Goal: Task Accomplishment & Management: Manage account settings

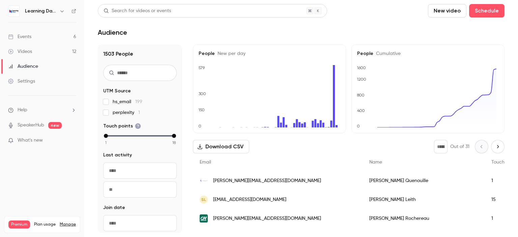
click at [32, 50] on link "Videos 12" at bounding box center [42, 51] width 84 height 15
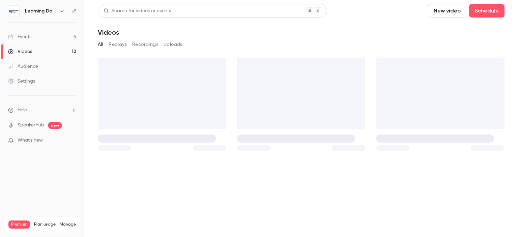
click at [32, 65] on div "Audience" at bounding box center [23, 66] width 30 height 7
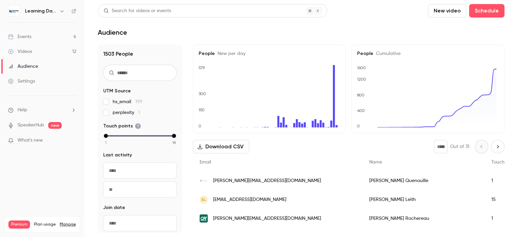
click at [38, 37] on link "Events 6" at bounding box center [42, 36] width 84 height 15
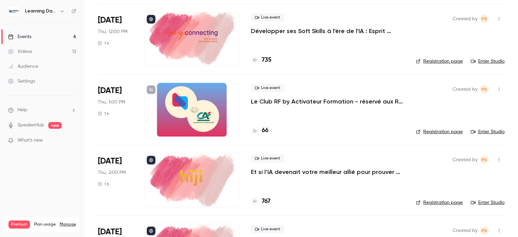
scroll to position [239, 0]
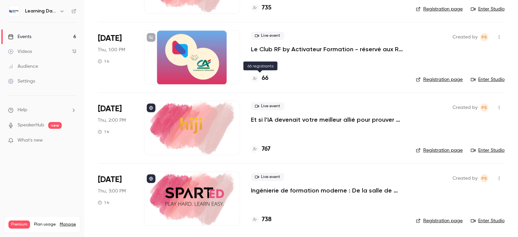
click at [263, 81] on h4 "66" at bounding box center [265, 78] width 7 height 9
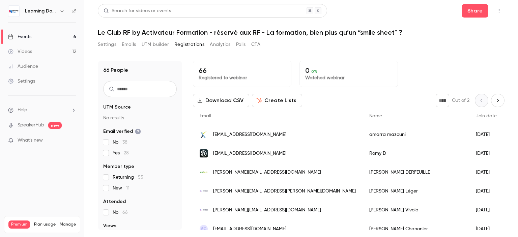
click at [503, 132] on div "New" at bounding box center [524, 134] width 42 height 19
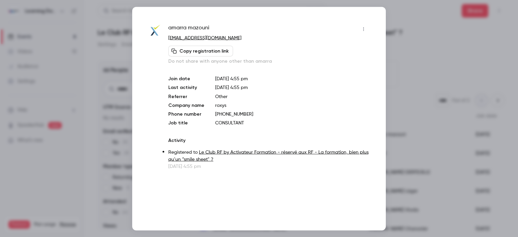
click at [364, 27] on icon "button" at bounding box center [363, 29] width 5 height 5
click at [336, 62] on div "Remove registration" at bounding box center [337, 63] width 51 height 7
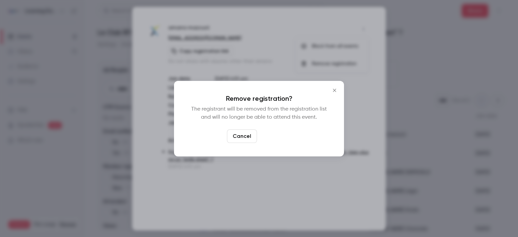
click at [274, 140] on button "Confirm" at bounding box center [276, 135] width 32 height 13
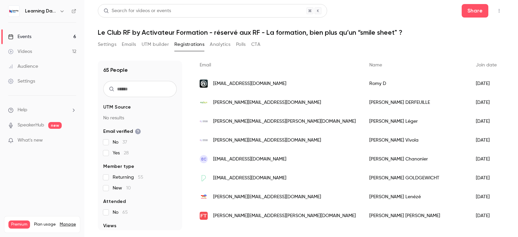
scroll to position [56, 0]
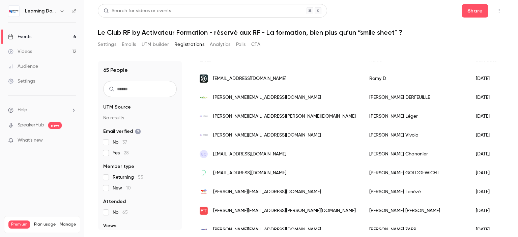
click at [252, 113] on span "nathalie.leger@maincare.fr" at bounding box center [284, 116] width 143 height 7
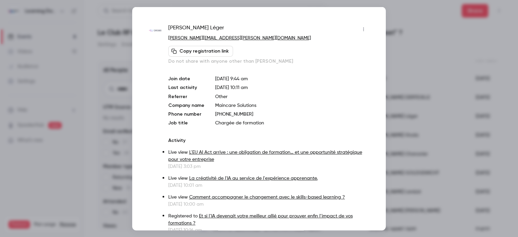
click at [421, 32] on div at bounding box center [259, 118] width 518 height 237
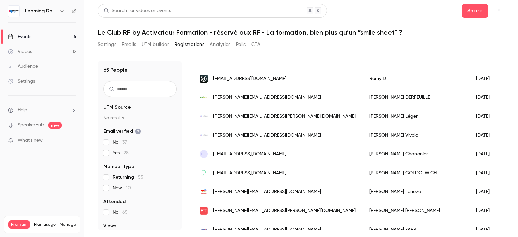
click at [237, 134] on span "nathalie.vivola@maincare.fr" at bounding box center [267, 135] width 108 height 7
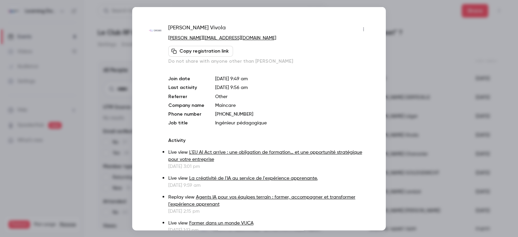
click at [423, 42] on div at bounding box center [259, 118] width 518 height 237
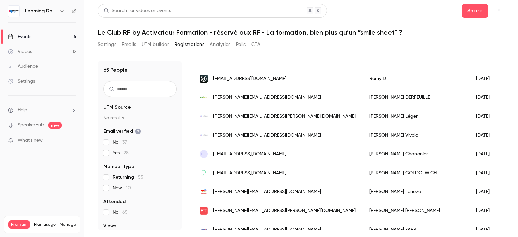
click at [252, 153] on span "elisachanonier@gmail.com" at bounding box center [249, 154] width 73 height 7
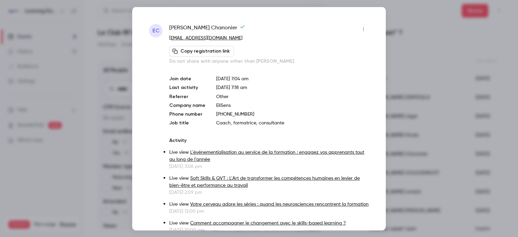
click at [361, 28] on icon "button" at bounding box center [363, 29] width 5 height 5
click at [337, 64] on div "Remove registration" at bounding box center [332, 63] width 51 height 7
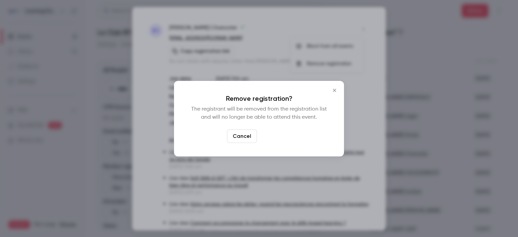
click at [283, 133] on button "Confirm" at bounding box center [276, 135] width 32 height 13
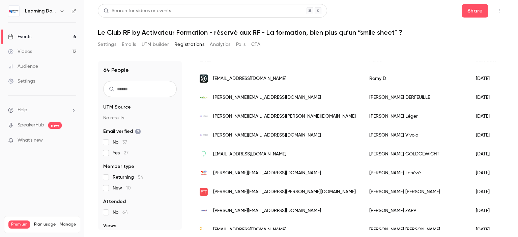
click at [450, 46] on div "Settings Emails UTM builder Registrations Analytics Polls CTA" at bounding box center [301, 45] width 406 height 13
click at [260, 156] on span "cgoldgewicht@printemps.com" at bounding box center [249, 154] width 73 height 7
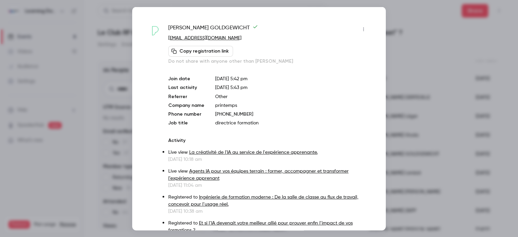
click at [439, 45] on div at bounding box center [259, 118] width 518 height 237
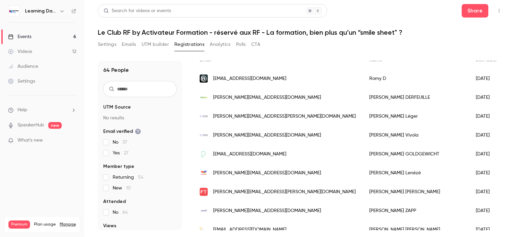
click at [255, 151] on span "cgoldgewicht@printemps.com" at bounding box center [249, 154] width 73 height 7
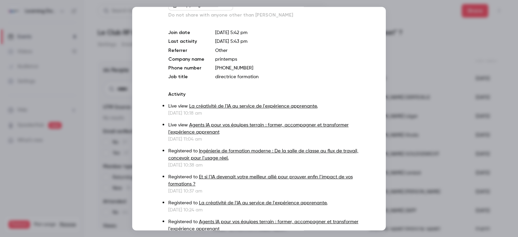
scroll to position [91, 0]
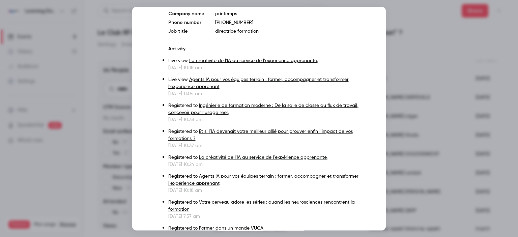
click at [453, 48] on div at bounding box center [259, 118] width 518 height 237
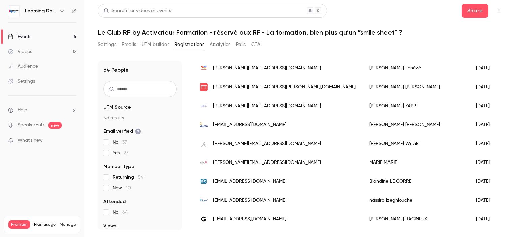
scroll to position [162, 0]
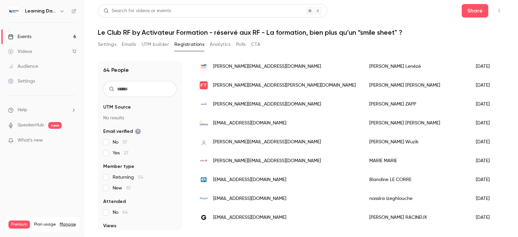
click at [260, 84] on span "nathalie.olivier@francetravail.fr" at bounding box center [284, 85] width 143 height 7
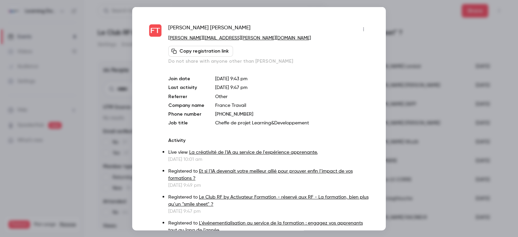
click at [414, 56] on div at bounding box center [259, 118] width 518 height 237
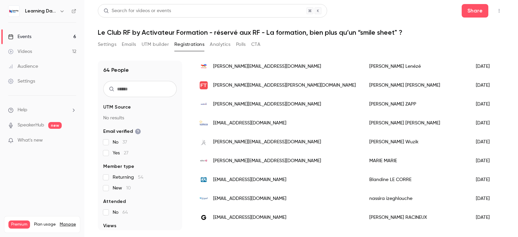
click at [270, 140] on span "sophie.wuzik@developinvest.com" at bounding box center [267, 142] width 108 height 7
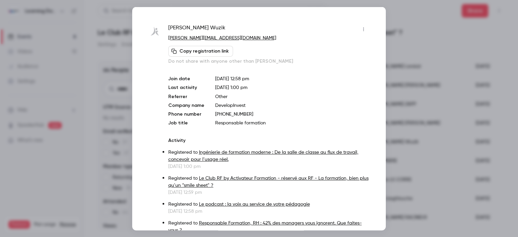
click at [430, 70] on div at bounding box center [259, 118] width 518 height 237
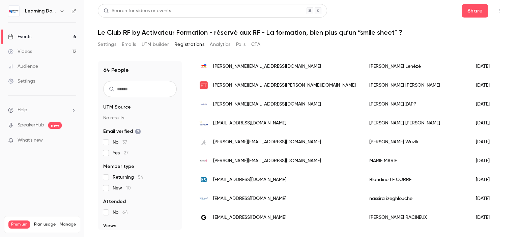
click at [250, 160] on span "mariya.treilles@elior.fr" at bounding box center [267, 160] width 108 height 7
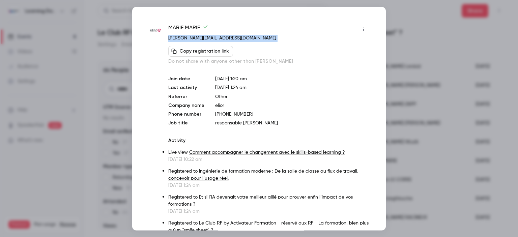
drag, startPoint x: 231, startPoint y: 42, endPoint x: 168, endPoint y: 37, distance: 63.2
click at [168, 37] on div "MARIE MARIE mariya.treilles@elior.fr Copy registration link Do not share with a…" at bounding box center [268, 44] width 201 height 41
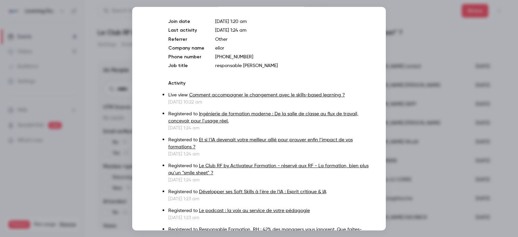
scroll to position [0, 0]
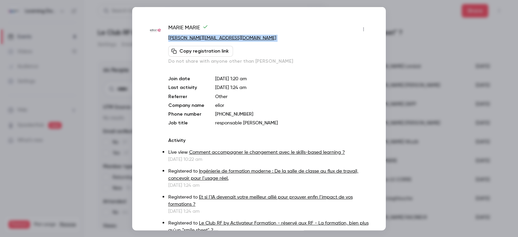
click at [361, 28] on icon "button" at bounding box center [363, 29] width 5 height 5
click at [318, 62] on div "Remove registration" at bounding box center [332, 63] width 51 height 7
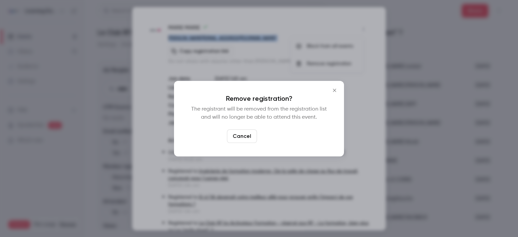
click at [280, 141] on button "Confirm" at bounding box center [276, 135] width 32 height 13
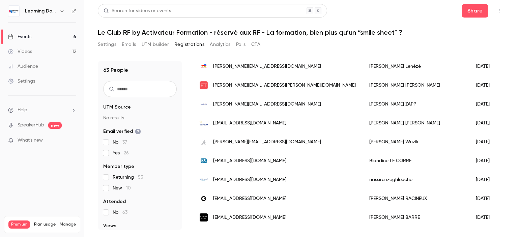
click at [260, 124] on span "carolinedubois@groupevaleco.com" at bounding box center [249, 123] width 73 height 7
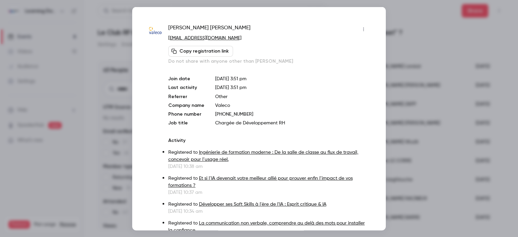
click at [455, 101] on div at bounding box center [259, 118] width 518 height 237
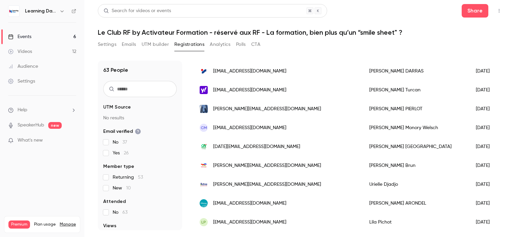
scroll to position [843, 0]
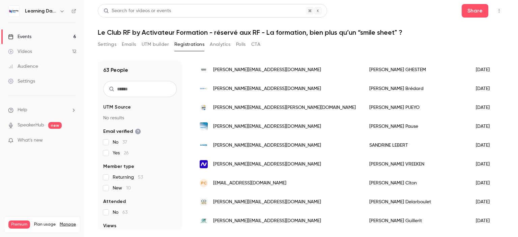
click at [271, 217] on span "jocelyne.guillerit@ca-charente-perigord.fr" at bounding box center [267, 220] width 108 height 7
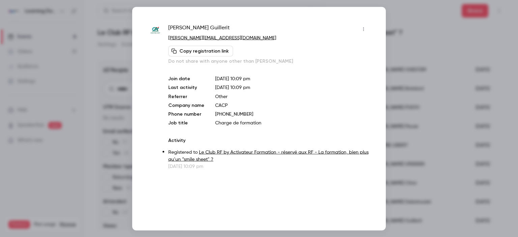
click at [421, 124] on div at bounding box center [259, 118] width 518 height 237
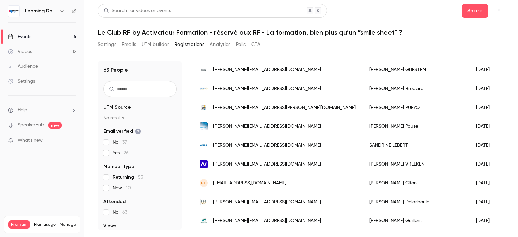
click at [248, 199] on span "isabelle.delarboulet@covea.fr" at bounding box center [267, 202] width 108 height 7
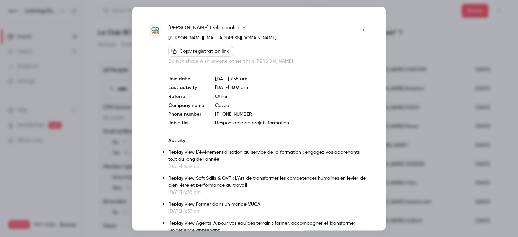
click at [419, 91] on div at bounding box center [259, 118] width 518 height 237
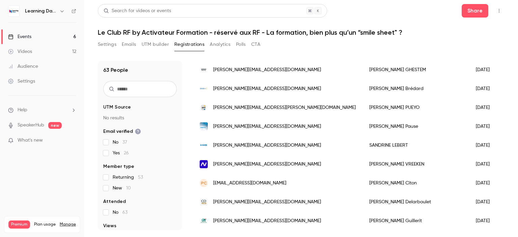
click at [237, 180] on span "pierre.citon@gmail.com" at bounding box center [249, 183] width 73 height 7
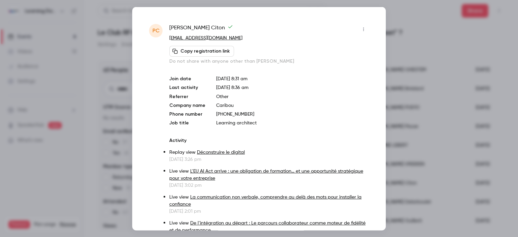
click at [361, 28] on icon "button" at bounding box center [363, 29] width 5 height 5
click at [329, 66] on div "Remove registration" at bounding box center [332, 63] width 51 height 7
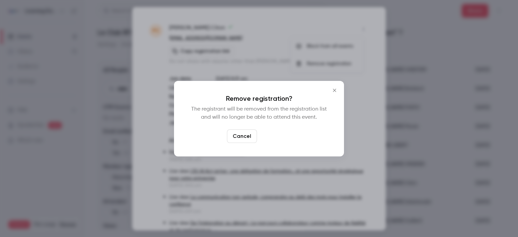
click at [280, 137] on button "Confirm" at bounding box center [276, 135] width 32 height 13
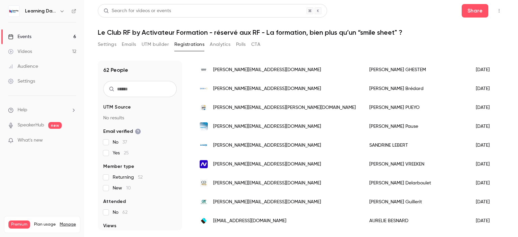
click at [252, 161] on span "lisette.vreeken@konecta.com" at bounding box center [267, 164] width 108 height 7
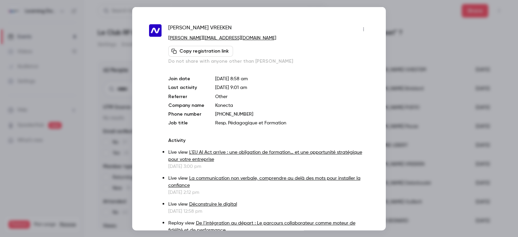
click at [425, 103] on div at bounding box center [259, 118] width 518 height 237
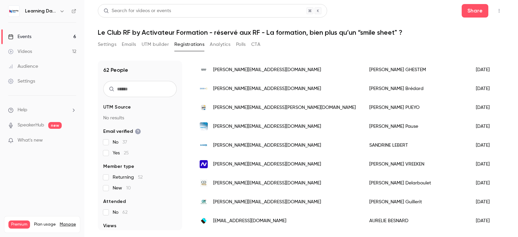
click at [254, 180] on span "isabelle.delarboulet@covea.fr" at bounding box center [267, 183] width 108 height 7
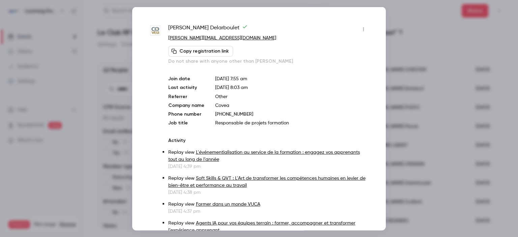
click at [435, 109] on div at bounding box center [259, 118] width 518 height 237
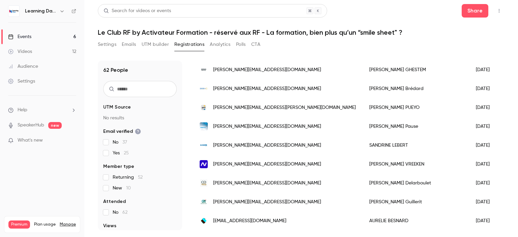
click at [245, 142] on span "sandrine.lebert@acome.fr" at bounding box center [267, 145] width 108 height 7
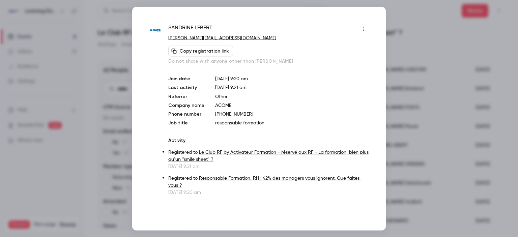
drag, startPoint x: 234, startPoint y: 41, endPoint x: 168, endPoint y: 39, distance: 66.1
click at [168, 39] on div "SANDRINE LEBERT sandrine.lebert@acome.fr Copy registration link Do not share wi…" at bounding box center [268, 44] width 201 height 41
drag, startPoint x: 235, startPoint y: 36, endPoint x: 165, endPoint y: 29, distance: 69.8
click at [165, 29] on div "SANDRINE LEBERT sandrine.lebert@acome.fr Copy registration link Do not share wi…" at bounding box center [259, 110] width 220 height 172
click at [425, 34] on div at bounding box center [259, 118] width 518 height 237
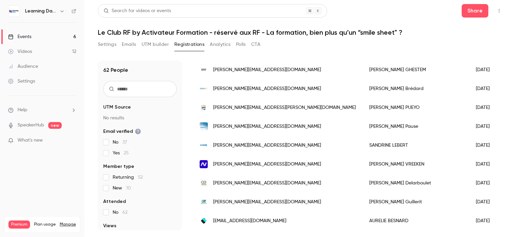
click at [232, 124] on span "anna.pause@festo.com" at bounding box center [267, 126] width 108 height 7
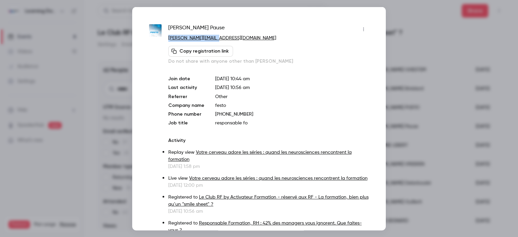
drag, startPoint x: 233, startPoint y: 39, endPoint x: 169, endPoint y: 38, distance: 64.1
click at [169, 38] on p "anna.pause@festo.com" at bounding box center [268, 37] width 201 height 7
click at [493, 98] on div at bounding box center [259, 118] width 518 height 237
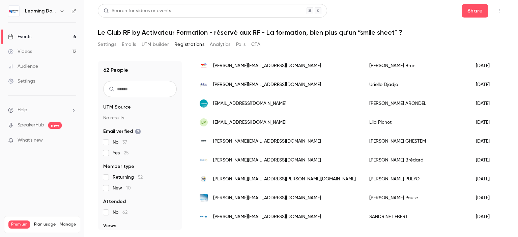
scroll to position [765, 0]
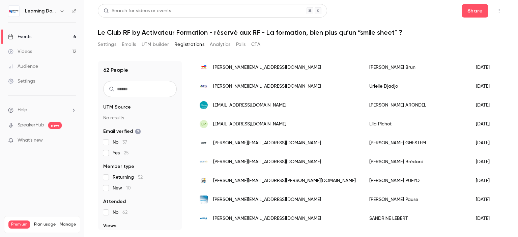
click at [262, 141] on span "[PERSON_NAME][EMAIL_ADDRESS][DOMAIN_NAME]" at bounding box center [267, 143] width 108 height 7
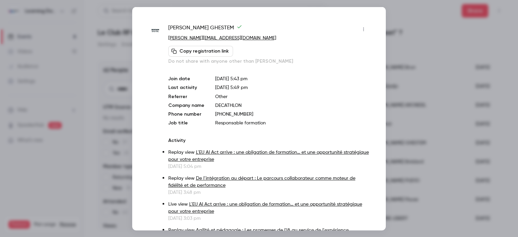
click at [423, 87] on div at bounding box center [259, 118] width 518 height 237
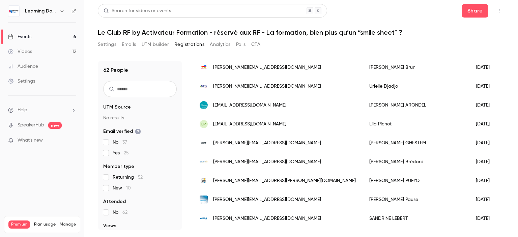
click at [255, 124] on span "lilapichot@fed-group.fr" at bounding box center [249, 124] width 73 height 7
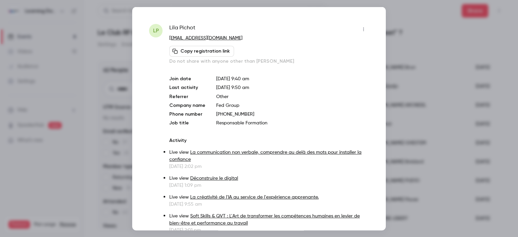
click at [405, 103] on div at bounding box center [259, 118] width 518 height 237
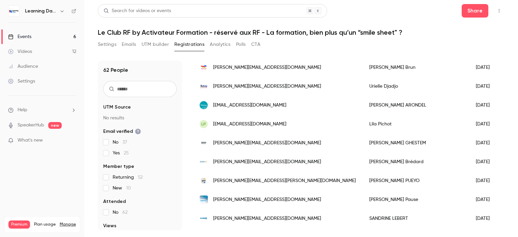
click at [262, 88] on span "u.djadjo@group-activa.com" at bounding box center [267, 86] width 108 height 7
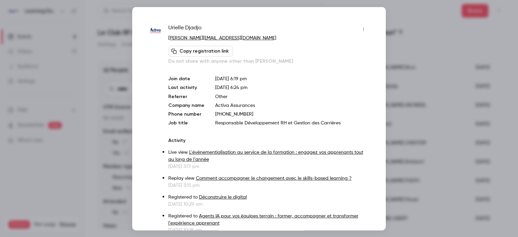
click at [410, 109] on div at bounding box center [259, 118] width 518 height 237
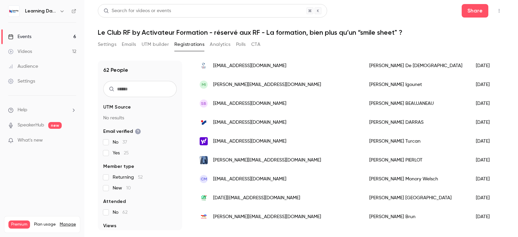
scroll to position [615, 0]
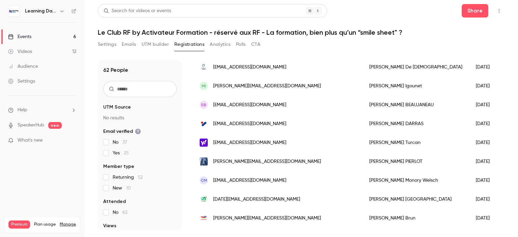
click at [245, 181] on span "chmonory@gmail.com" at bounding box center [249, 180] width 73 height 7
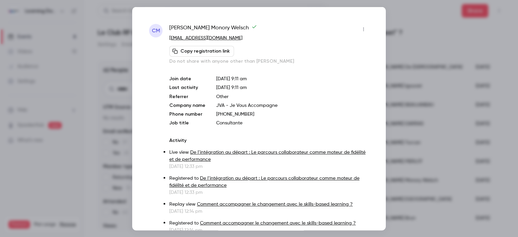
click at [361, 28] on icon "button" at bounding box center [363, 29] width 5 height 5
click at [336, 64] on div "Remove registration" at bounding box center [332, 63] width 51 height 7
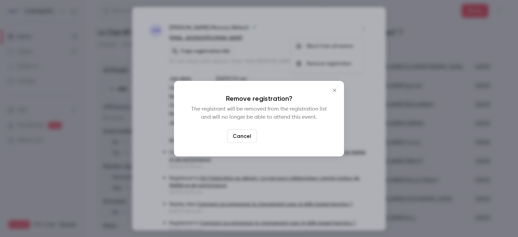
click at [278, 136] on button "Confirm" at bounding box center [276, 135] width 32 height 13
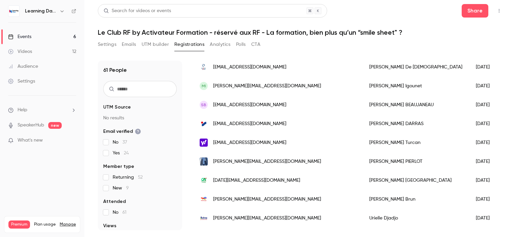
click at [263, 127] on div "tdarras@intersport.fr" at bounding box center [278, 123] width 170 height 19
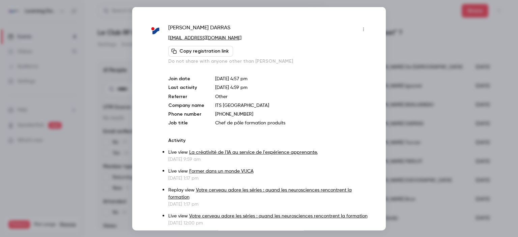
click at [411, 94] on div at bounding box center [259, 118] width 518 height 237
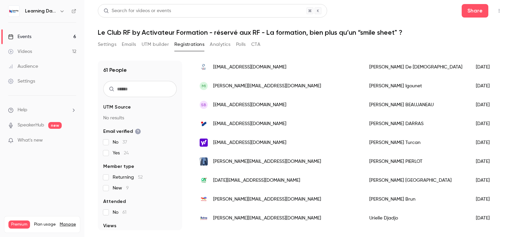
click at [252, 121] on span "tdarras@intersport.fr" at bounding box center [249, 123] width 73 height 7
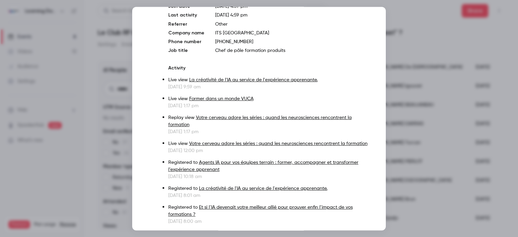
scroll to position [73, 0]
click at [433, 98] on div at bounding box center [259, 118] width 518 height 237
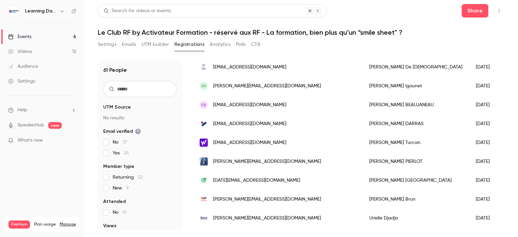
click at [283, 86] on span "marlene.zanatta2502@gmail.com" at bounding box center [267, 86] width 108 height 7
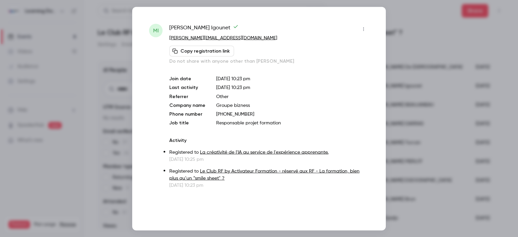
click at [363, 28] on icon "button" at bounding box center [363, 29] width 1 height 4
click at [451, 43] on div at bounding box center [259, 118] width 518 height 237
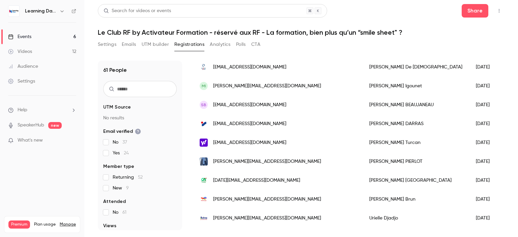
click at [262, 107] on span "stephane.beaujaneau@i-bp.fr" at bounding box center [249, 104] width 73 height 7
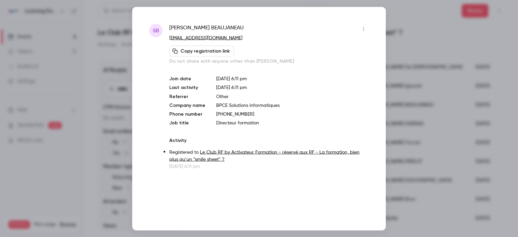
click at [421, 116] on div at bounding box center [259, 118] width 518 height 237
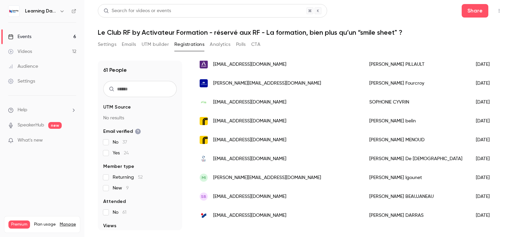
scroll to position [518, 0]
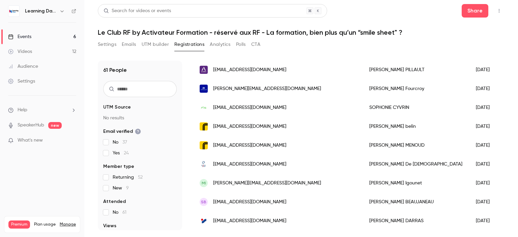
click at [287, 184] on div "MI marlene.zanatta2502@gmail.com" at bounding box center [278, 183] width 170 height 19
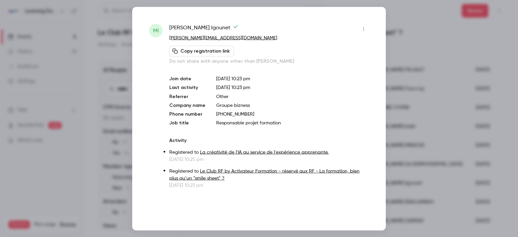
click at [361, 31] on icon "button" at bounding box center [363, 29] width 5 height 5
click at [349, 64] on div "Remove registration" at bounding box center [337, 63] width 51 height 7
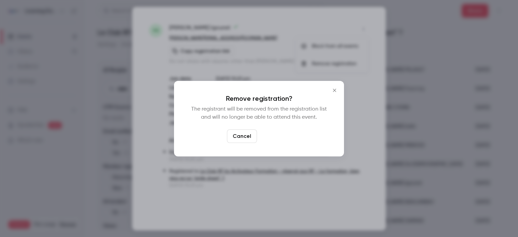
click at [289, 135] on button "Confirm" at bounding box center [276, 135] width 32 height 13
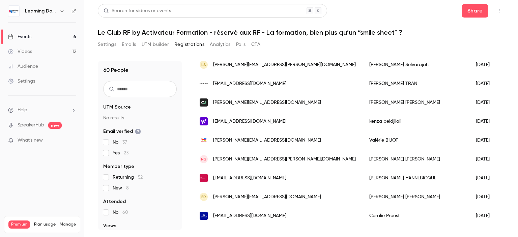
scroll to position [351, 0]
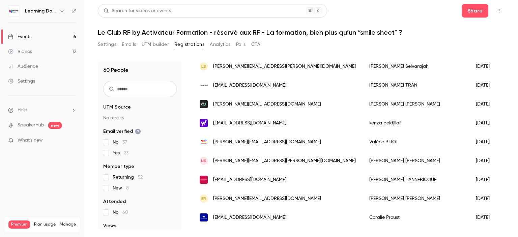
click at [260, 123] on span "[EMAIL_ADDRESS][DOMAIN_NAME]" at bounding box center [249, 123] width 73 height 7
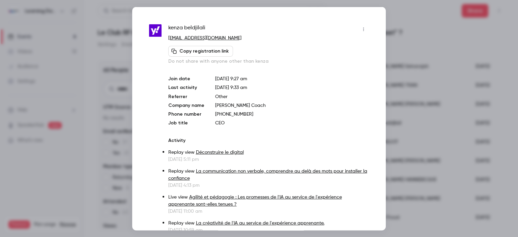
click at [363, 29] on icon "button" at bounding box center [363, 29] width 1 height 4
click at [344, 65] on div "Remove registration" at bounding box center [332, 63] width 51 height 7
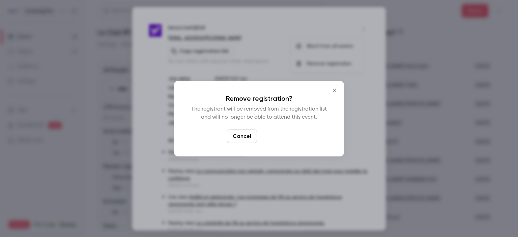
click at [274, 137] on button "Confirm" at bounding box center [276, 135] width 32 height 13
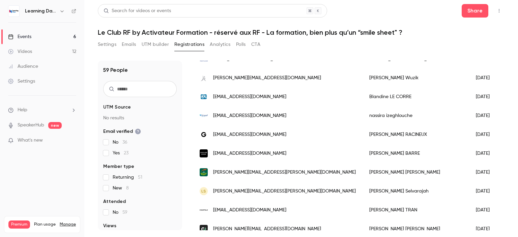
scroll to position [219, 0]
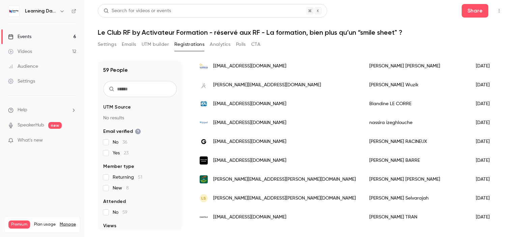
click at [255, 161] on span "lbarre@groupe-eram.com" at bounding box center [249, 160] width 73 height 7
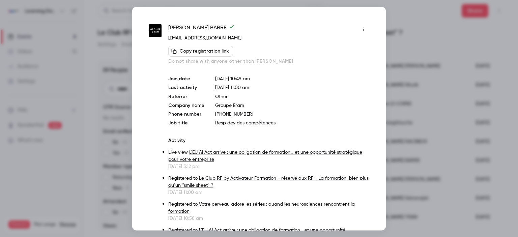
click at [391, 112] on div at bounding box center [259, 118] width 518 height 237
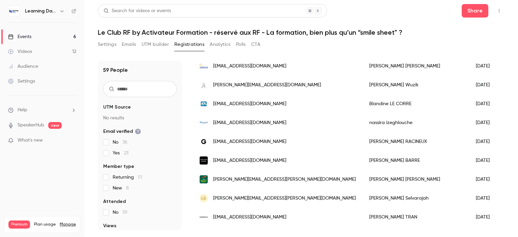
click at [253, 121] on span "nassira.izeghlouche@urssaf.fr" at bounding box center [249, 122] width 73 height 7
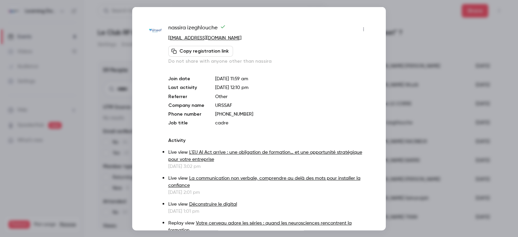
drag, startPoint x: 244, startPoint y: 38, endPoint x: 168, endPoint y: 40, distance: 75.9
click at [168, 40] on p "nassira.izeghlouche@urssaf.fr" at bounding box center [268, 37] width 201 height 7
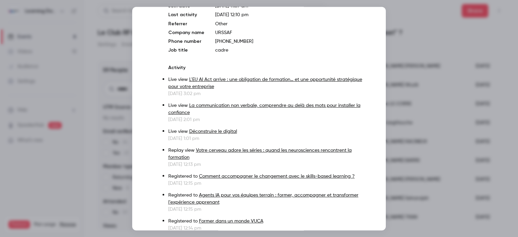
scroll to position [0, 0]
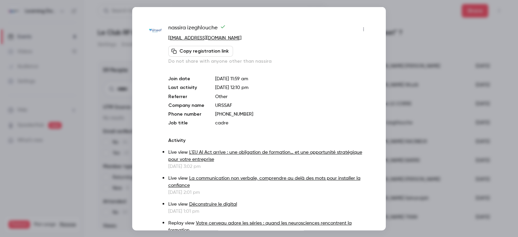
click at [507, 109] on div at bounding box center [259, 118] width 518 height 237
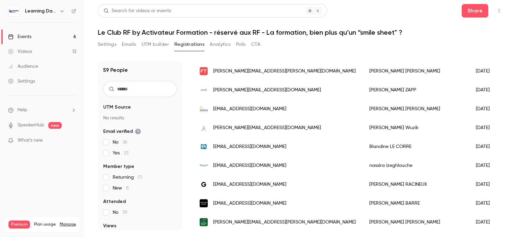
scroll to position [178, 0]
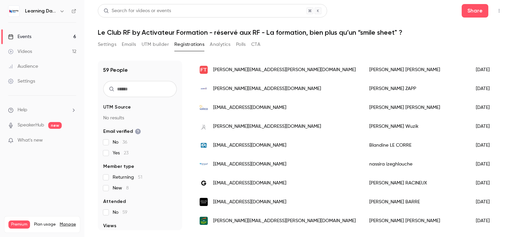
click at [247, 106] on span "carolinedubois@groupevaleco.com" at bounding box center [249, 107] width 73 height 7
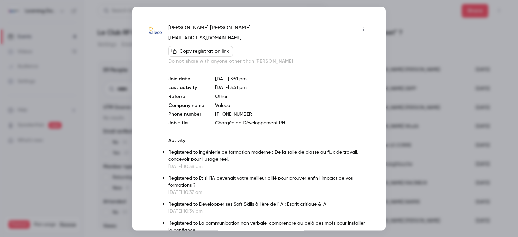
click at [405, 104] on div at bounding box center [259, 118] width 518 height 237
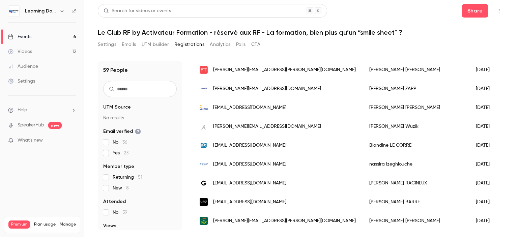
click at [248, 162] on span "nassira.izeghlouche@urssaf.fr" at bounding box center [249, 164] width 73 height 7
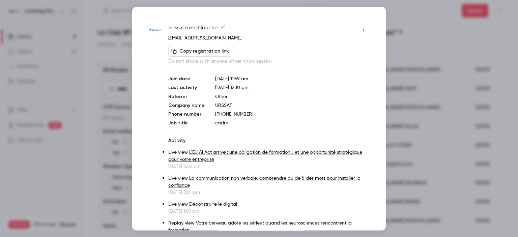
click at [361, 30] on icon "button" at bounding box center [363, 29] width 5 height 5
click at [327, 67] on li "Remove registration" at bounding box center [327, 64] width 73 height 18
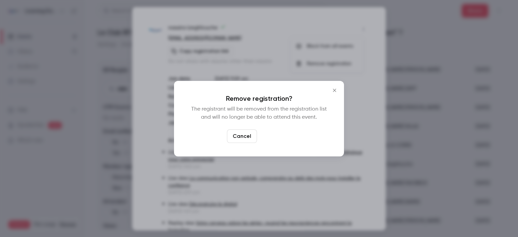
click at [282, 137] on button "Confirm" at bounding box center [276, 135] width 32 height 13
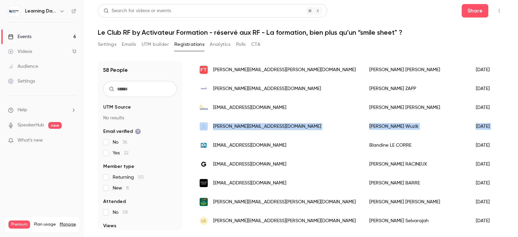
drag, startPoint x: 504, startPoint y: 116, endPoint x: 505, endPoint y: 123, distance: 7.2
click at [505, 123] on main "Search for videos or events Share Le Club RF by Activateur Formation - réservé …" at bounding box center [300, 118] width 433 height 237
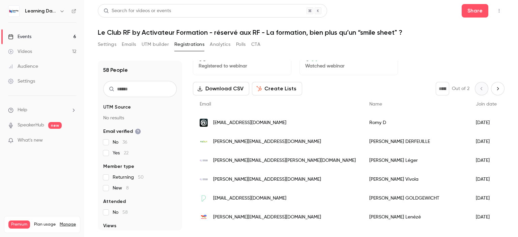
scroll to position [0, 0]
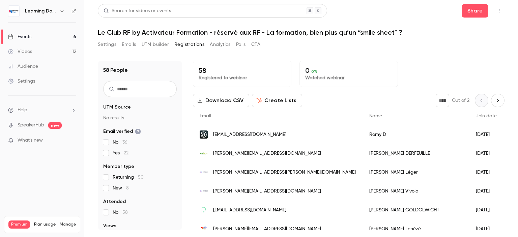
click at [235, 103] on button "Download CSV" at bounding box center [221, 100] width 56 height 13
click at [31, 69] on div "Audience" at bounding box center [23, 66] width 30 height 7
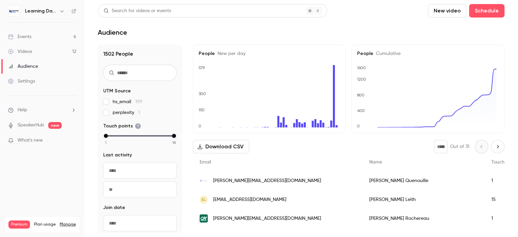
click at [225, 203] on div "SL leithsaenz@gmail.com" at bounding box center [278, 199] width 170 height 19
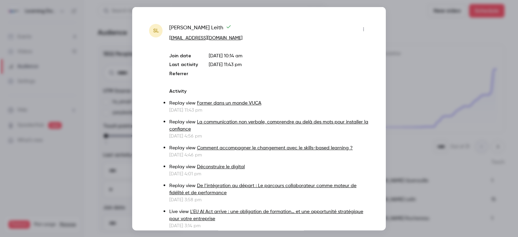
click at [50, 40] on div at bounding box center [259, 118] width 518 height 237
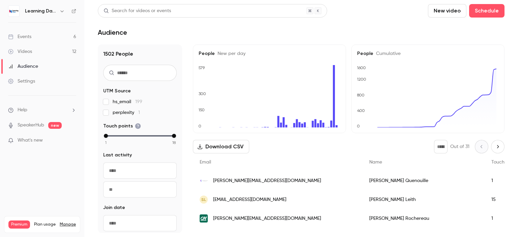
click at [31, 36] on div "Events" at bounding box center [19, 36] width 23 height 7
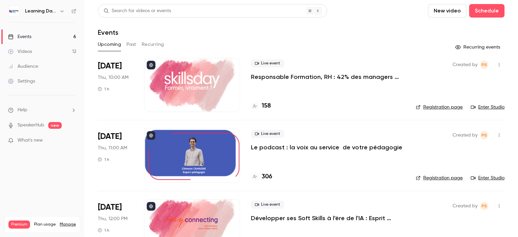
click at [34, 71] on link "Audience" at bounding box center [42, 66] width 84 height 15
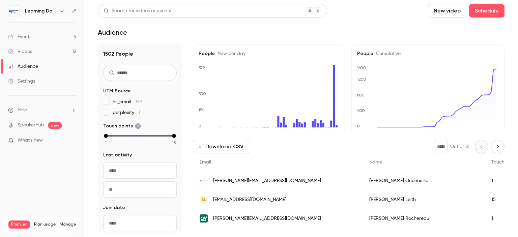
click at [72, 11] on icon at bounding box center [73, 11] width 5 height 5
click at [40, 67] on link "Audience" at bounding box center [42, 66] width 84 height 15
click at [34, 36] on link "Events 6" at bounding box center [42, 36] width 84 height 15
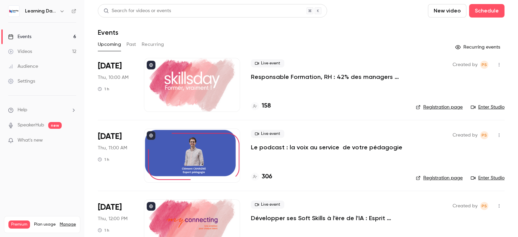
click at [134, 46] on button "Past" at bounding box center [131, 44] width 10 height 11
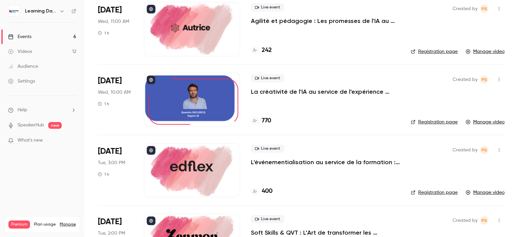
scroll to position [334, 0]
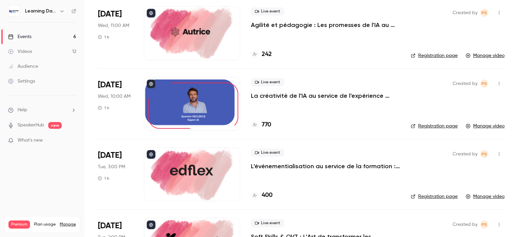
click at [268, 127] on h4 "770" at bounding box center [266, 124] width 9 height 9
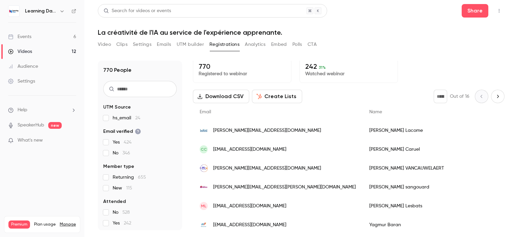
scroll to position [26, 0]
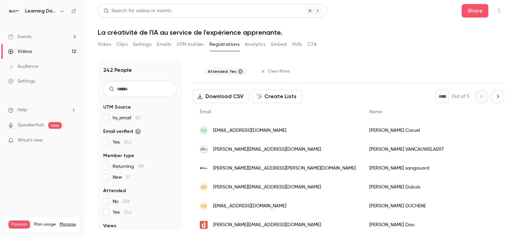
click at [216, 95] on button "Download CSV" at bounding box center [221, 96] width 56 height 13
click at [407, 53] on div "242 People UTM Source hs_email 20 Email verified Yes 242 Member type Returning …" at bounding box center [301, 142] width 406 height 178
click at [312, 47] on button "CTA" at bounding box center [311, 44] width 9 height 11
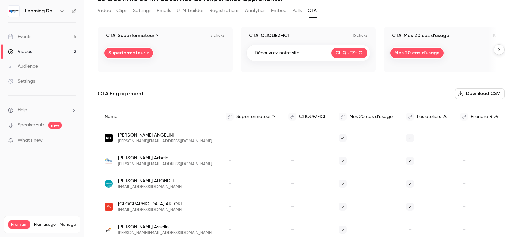
scroll to position [43, 0]
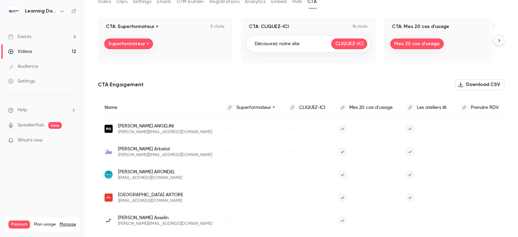
click at [485, 85] on button "Download CSV" at bounding box center [480, 84] width 50 height 11
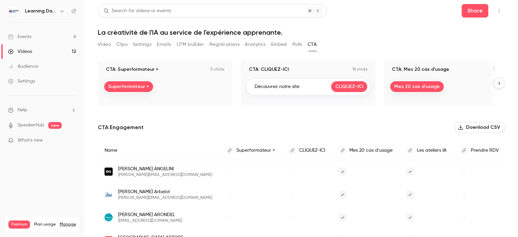
click at [259, 46] on button "Analytics" at bounding box center [255, 44] width 21 height 11
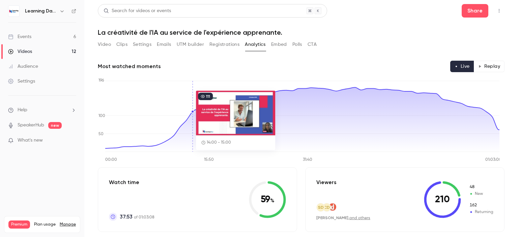
click at [40, 52] on link "Videos 12" at bounding box center [42, 51] width 84 height 15
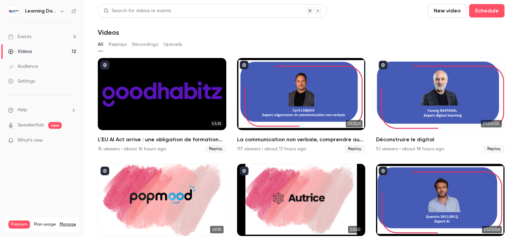
click at [48, 37] on link "Events 6" at bounding box center [42, 36] width 84 height 15
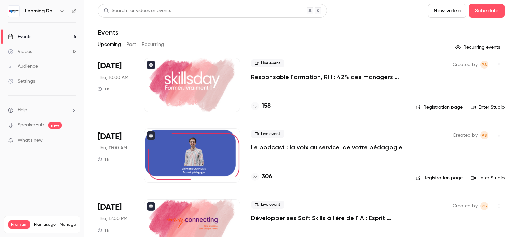
click at [135, 47] on button "Past" at bounding box center [131, 44] width 10 height 11
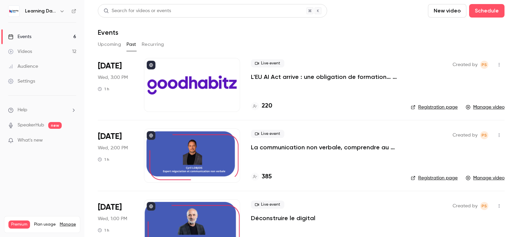
click at [268, 177] on h4 "385" at bounding box center [267, 176] width 10 height 9
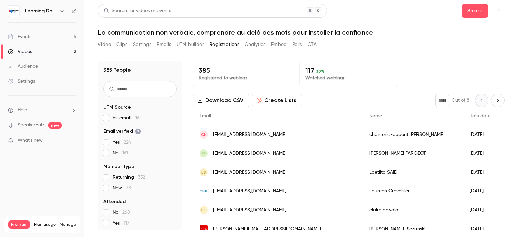
click at [117, 225] on span "Yes 117" at bounding box center [121, 223] width 17 height 7
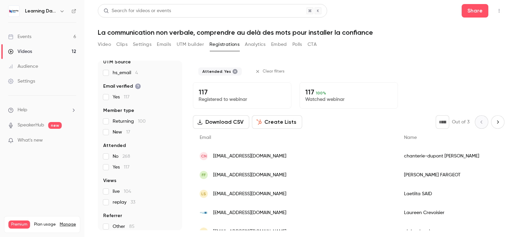
scroll to position [48, 0]
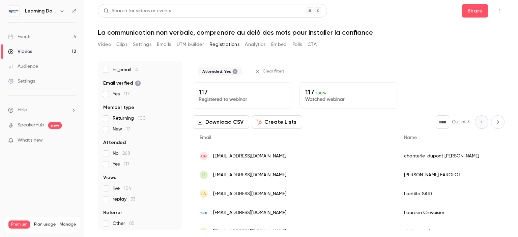
click at [228, 122] on button "Download CSV" at bounding box center [221, 121] width 56 height 13
click at [314, 44] on button "CTA" at bounding box center [311, 44] width 9 height 11
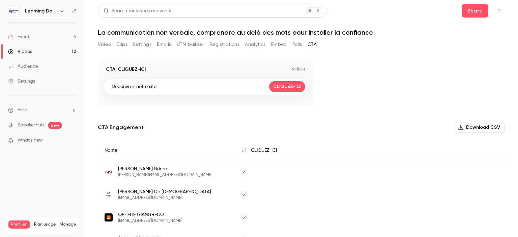
click at [250, 42] on button "Analytics" at bounding box center [255, 44] width 21 height 11
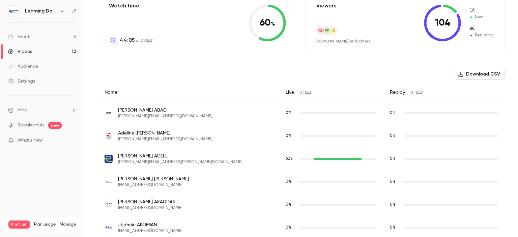
scroll to position [146, 0]
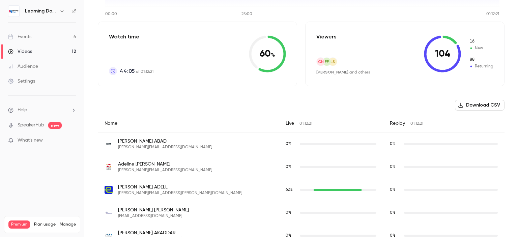
click at [469, 107] on button "Download CSV" at bounding box center [480, 105] width 50 height 11
click at [44, 38] on link "Events 6" at bounding box center [42, 36] width 84 height 15
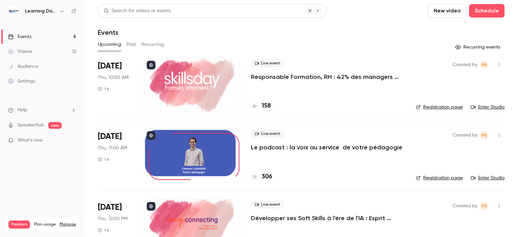
click at [128, 49] on button "Past" at bounding box center [131, 44] width 10 height 11
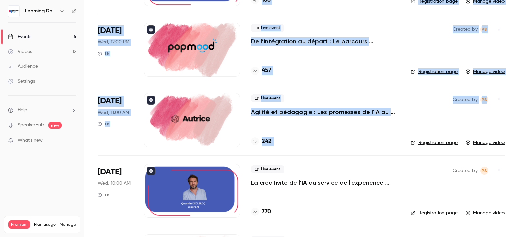
scroll to position [278, 0]
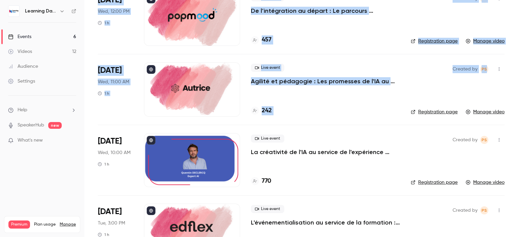
drag, startPoint x: 517, startPoint y: 33, endPoint x: 517, endPoint y: 89, distance: 56.3
click at [517, 89] on main "Search for videos or events New video Schedule Events Upcoming Past Recurring […" at bounding box center [300, 118] width 433 height 237
click at [363, 109] on div "242" at bounding box center [325, 110] width 149 height 9
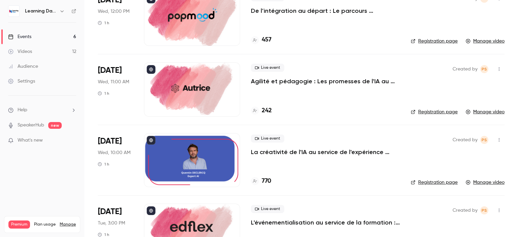
click at [267, 108] on h4 "242" at bounding box center [267, 110] width 10 height 9
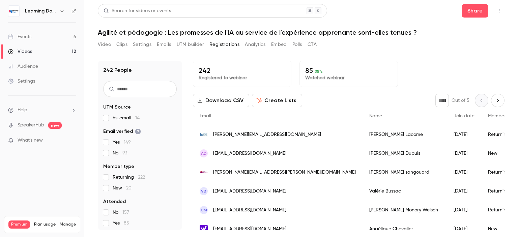
click at [233, 102] on button "Download CSV" at bounding box center [221, 100] width 56 height 13
click at [365, 43] on div "Video Clips Settings Emails UTM builder Registrations Analytics Embed Polls CTA" at bounding box center [301, 45] width 406 height 13
click at [313, 42] on button "CTA" at bounding box center [311, 44] width 9 height 11
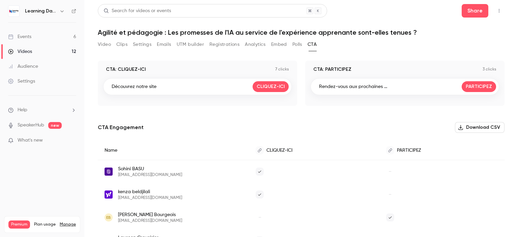
click at [296, 45] on button "Polls" at bounding box center [297, 44] width 10 height 11
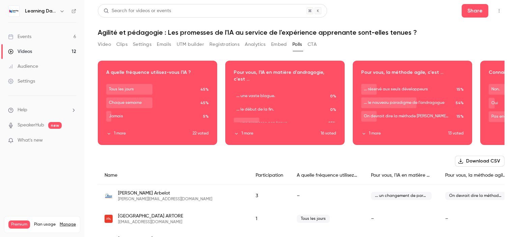
click at [463, 163] on button "Download CSV" at bounding box center [480, 161] width 50 height 11
click at [312, 45] on button "CTA" at bounding box center [311, 44] width 9 height 11
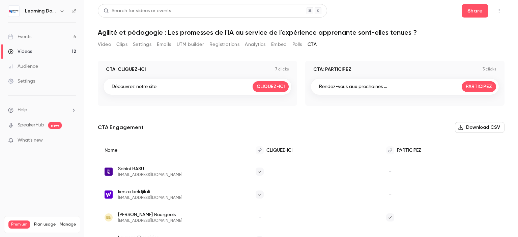
click at [227, 44] on button "Registrations" at bounding box center [224, 44] width 30 height 11
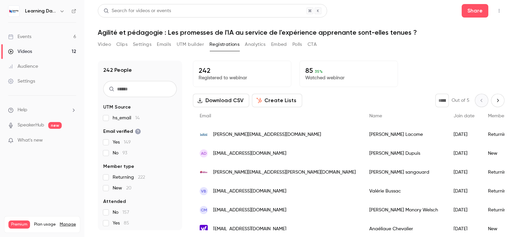
click at [254, 43] on button "Analytics" at bounding box center [255, 44] width 21 height 11
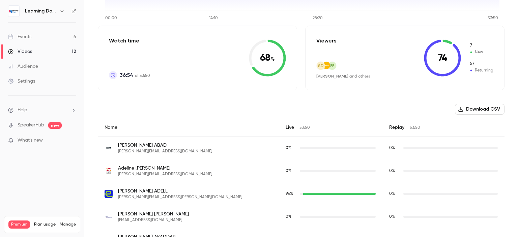
scroll to position [125, 0]
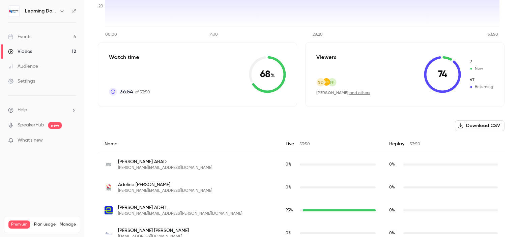
click at [476, 127] on button "Download CSV" at bounding box center [480, 125] width 50 height 11
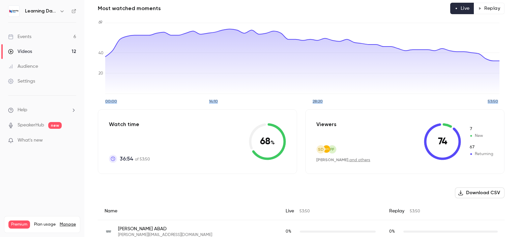
scroll to position [20, 0]
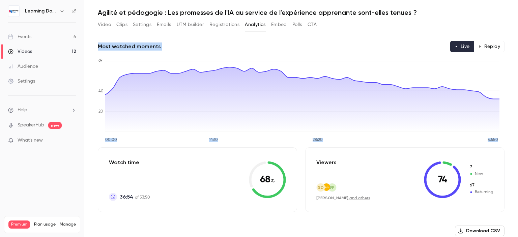
drag, startPoint x: 517, startPoint y: 29, endPoint x: 517, endPoint y: 18, distance: 11.8
click at [517, 18] on main "Search for videos or events Share Agilité et pédagogie : Les promesses de l'IA …" at bounding box center [300, 118] width 433 height 237
click at [484, 47] on button "Replay" at bounding box center [489, 46] width 31 height 11
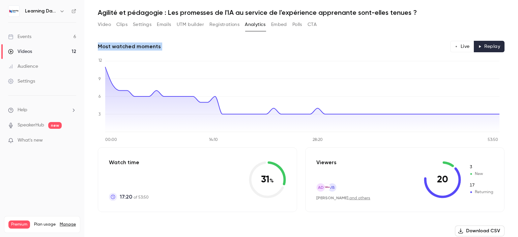
scroll to position [81, 0]
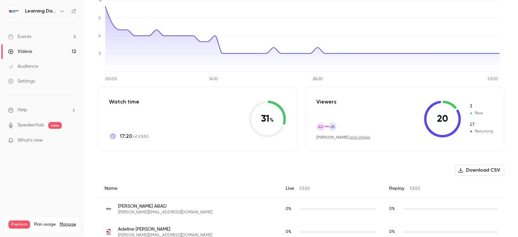
click at [472, 168] on button "Download CSV" at bounding box center [480, 170] width 50 height 11
click at [49, 35] on link "Events 6" at bounding box center [42, 36] width 84 height 15
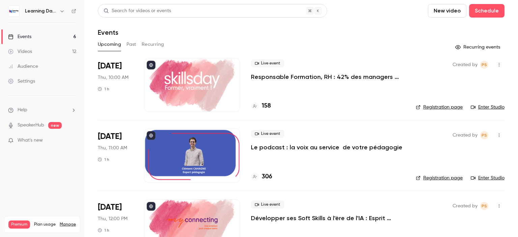
click at [131, 46] on button "Past" at bounding box center [131, 44] width 10 height 11
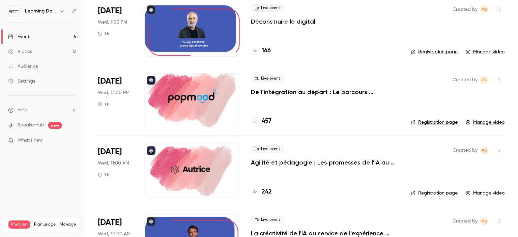
scroll to position [187, 0]
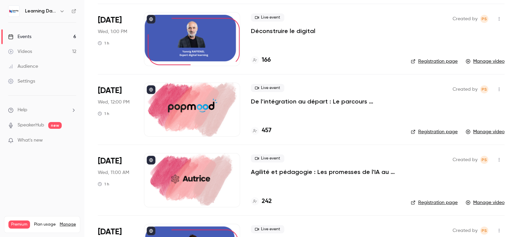
click at [267, 130] on h4 "457" at bounding box center [267, 130] width 10 height 9
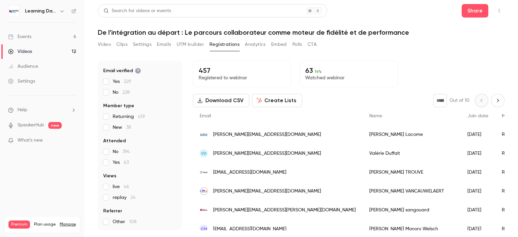
click at [122, 162] on span "Yes 63" at bounding box center [121, 162] width 16 height 7
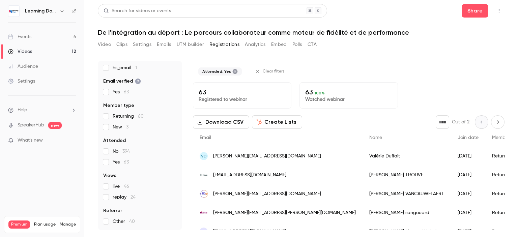
scroll to position [50, 0]
click at [234, 120] on button "Download CSV" at bounding box center [221, 121] width 56 height 13
click at [313, 44] on button "CTA" at bounding box center [311, 44] width 9 height 11
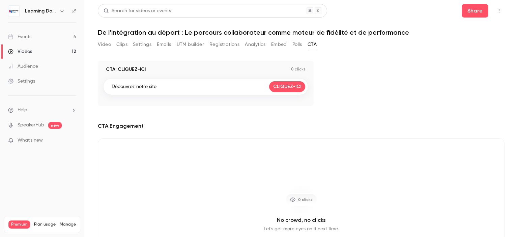
click at [255, 45] on button "Analytics" at bounding box center [255, 44] width 21 height 11
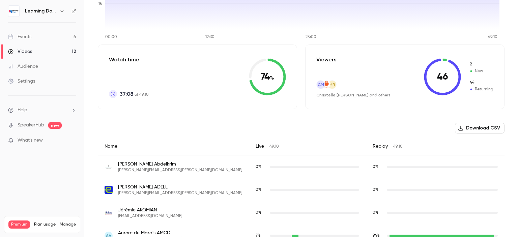
scroll to position [125, 0]
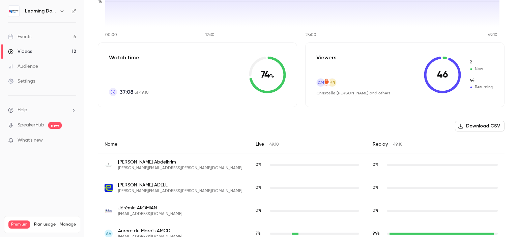
click at [478, 125] on button "Download CSV" at bounding box center [480, 126] width 50 height 11
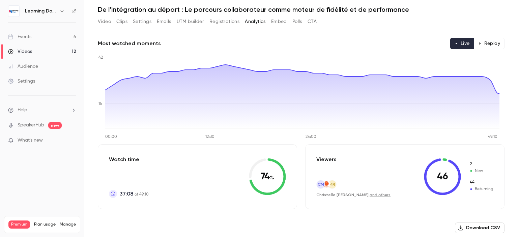
scroll to position [18, 0]
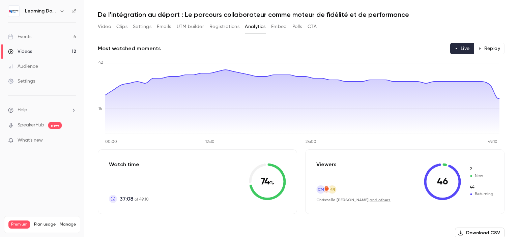
click at [163, 29] on button "Emails" at bounding box center [164, 26] width 14 height 11
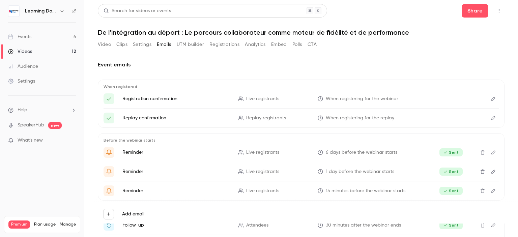
click at [227, 45] on button "Registrations" at bounding box center [224, 44] width 30 height 11
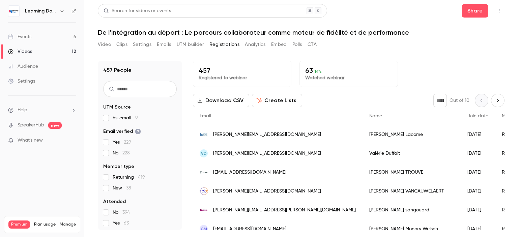
click at [257, 44] on button "Analytics" at bounding box center [255, 44] width 21 height 11
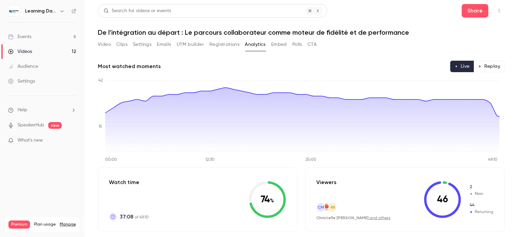
click at [103, 46] on button "Video" at bounding box center [104, 44] width 13 height 11
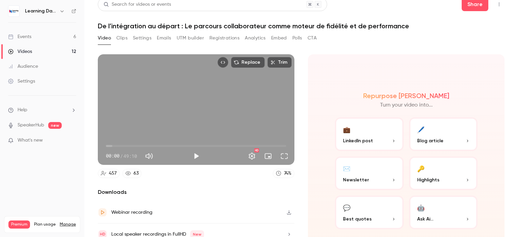
scroll to position [1, 0]
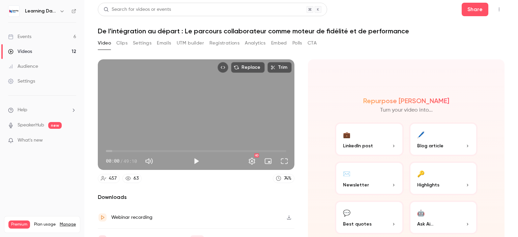
click at [124, 40] on button "Clips" at bounding box center [121, 43] width 11 height 11
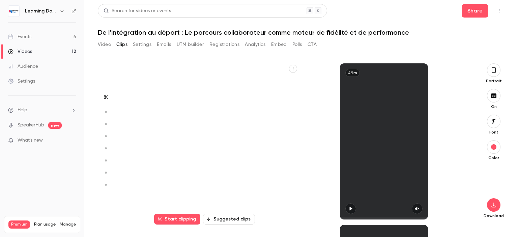
click at [146, 42] on button "Settings" at bounding box center [142, 44] width 19 height 11
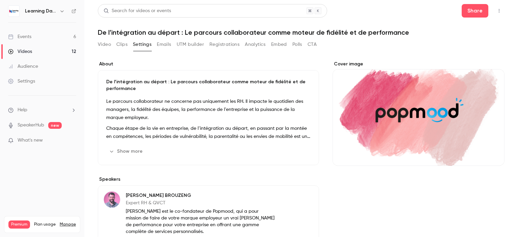
click at [165, 44] on button "Emails" at bounding box center [164, 44] width 14 height 11
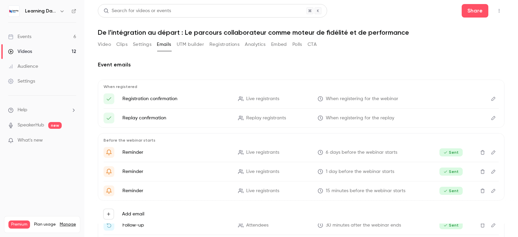
click at [50, 36] on link "Events 6" at bounding box center [42, 36] width 84 height 15
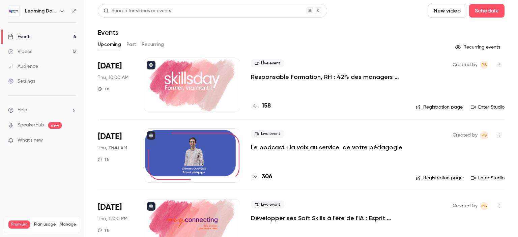
click at [130, 45] on button "Past" at bounding box center [131, 44] width 10 height 11
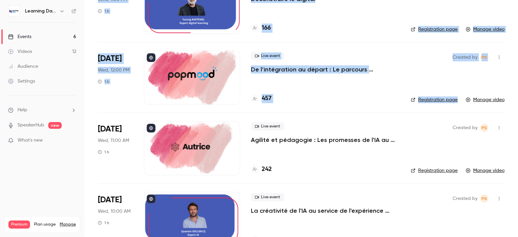
scroll to position [199, 0]
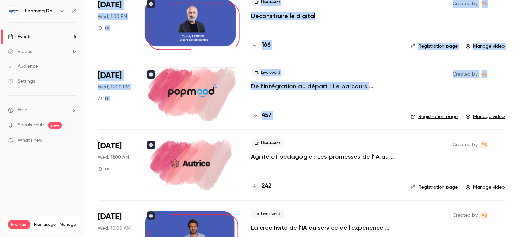
drag, startPoint x: 517, startPoint y: 40, endPoint x: 469, endPoint y: 75, distance: 59.9
click at [517, 81] on main "Search for videos or events New video Schedule Events Upcoming Past Recurring […" at bounding box center [300, 118] width 433 height 237
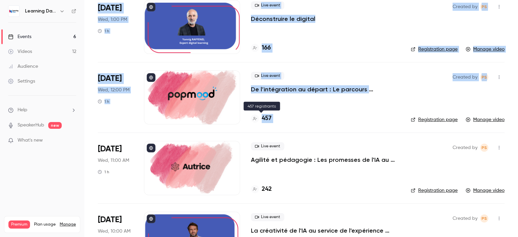
click at [268, 115] on h4 "457" at bounding box center [267, 118] width 10 height 9
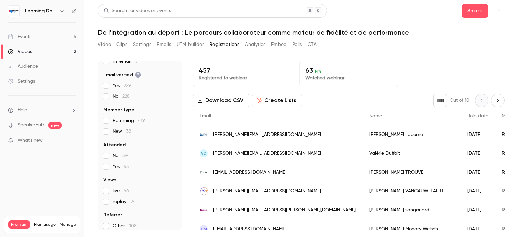
scroll to position [57, 0]
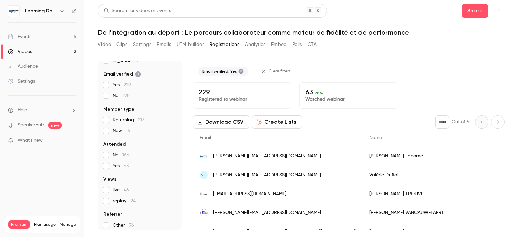
click at [231, 124] on button "Download CSV" at bounding box center [221, 121] width 56 height 13
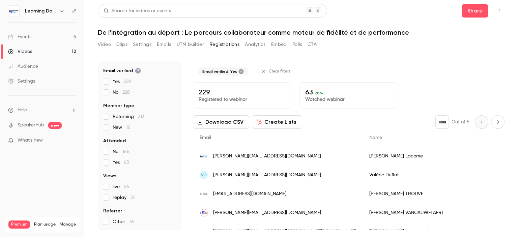
click at [46, 36] on link "Events 6" at bounding box center [42, 36] width 84 height 15
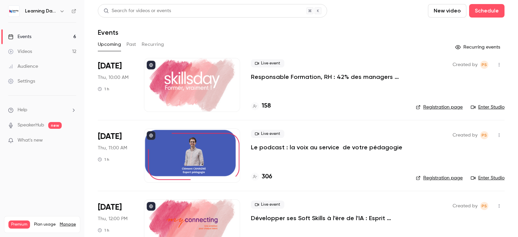
click at [133, 43] on button "Past" at bounding box center [131, 44] width 10 height 11
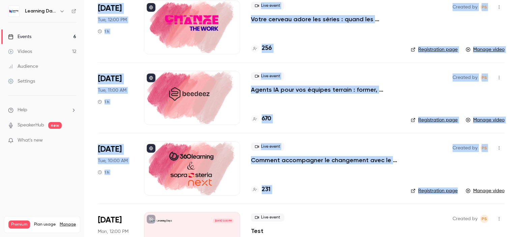
scroll to position [702, 0]
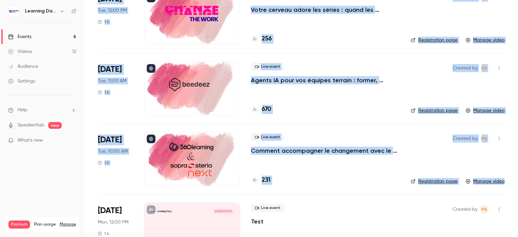
drag, startPoint x: 517, startPoint y: 41, endPoint x: 517, endPoint y: 183, distance: 141.9
click at [517, 183] on main "Search for videos or events New video Schedule Events Upcoming Past Recurring […" at bounding box center [300, 118] width 433 height 237
click at [360, 110] on div "670" at bounding box center [325, 109] width 149 height 9
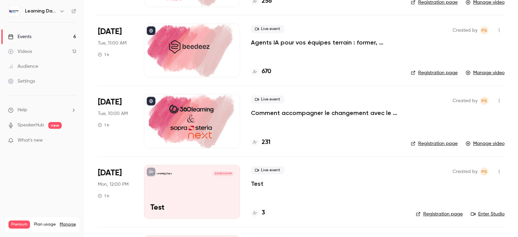
scroll to position [734, 0]
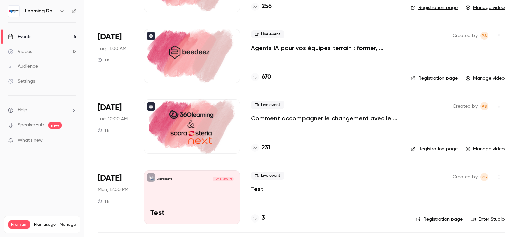
click at [50, 37] on link "Events 6" at bounding box center [42, 36] width 84 height 15
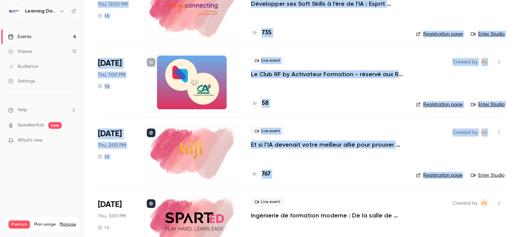
scroll to position [222, 0]
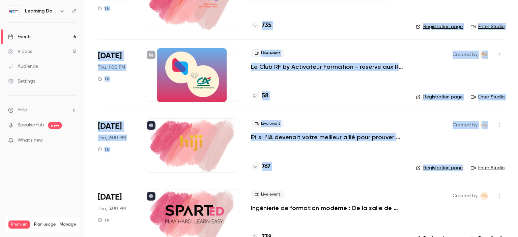
drag, startPoint x: 517, startPoint y: 56, endPoint x: 517, endPoint y: 161, distance: 105.2
click at [517, 161] on main "Search for videos or events New video Schedule Events Upcoming Past Recurring R…" at bounding box center [300, 118] width 433 height 237
click at [263, 165] on h4 "767" at bounding box center [266, 166] width 9 height 9
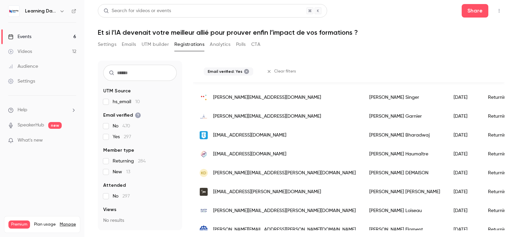
scroll to position [865, 0]
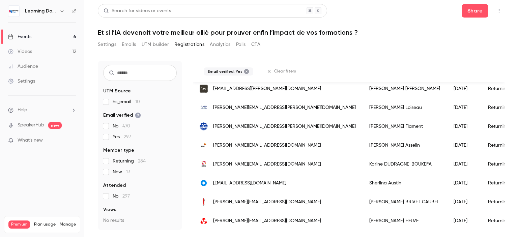
click at [246, 217] on span "nathalie.heuze@creditmutuel.fr" at bounding box center [267, 220] width 108 height 7
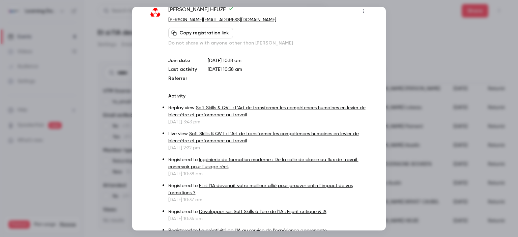
scroll to position [16, 0]
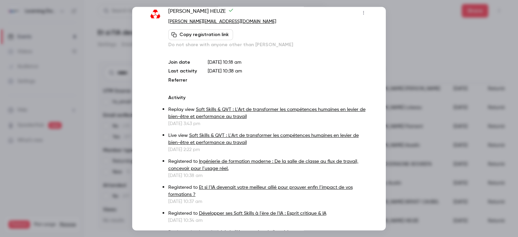
click at [207, 111] on link "Soft Skills & QVT : L'Art de transformer les compétences humaines en levier de …" at bounding box center [266, 113] width 197 height 12
click at [446, 42] on div at bounding box center [259, 118] width 518 height 237
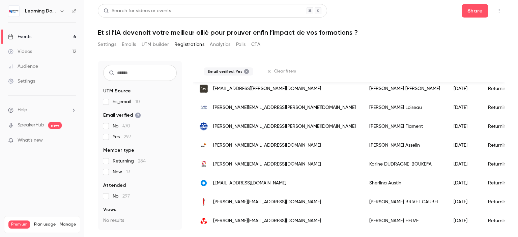
click at [31, 36] on div "Events" at bounding box center [19, 36] width 23 height 7
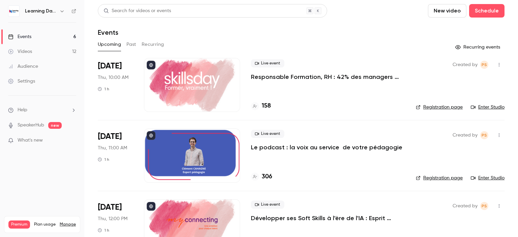
click at [37, 66] on div "Audience" at bounding box center [23, 66] width 30 height 7
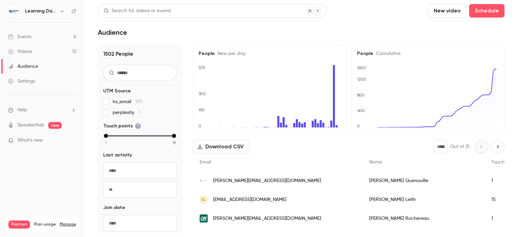
click at [217, 144] on button "Download CSV" at bounding box center [221, 146] width 56 height 13
drag, startPoint x: 41, startPoint y: 38, endPoint x: 40, endPoint y: 43, distance: 4.4
click at [41, 38] on link "Events 6" at bounding box center [42, 36] width 84 height 15
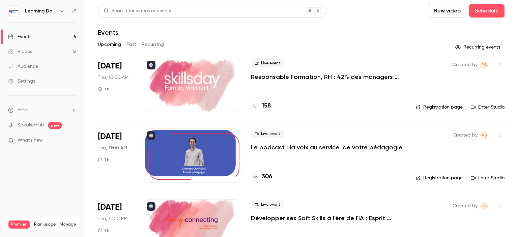
click at [41, 51] on link "Videos 12" at bounding box center [42, 51] width 84 height 15
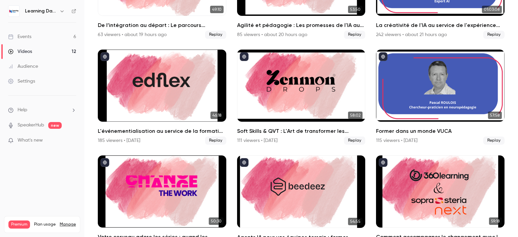
scroll to position [238, 0]
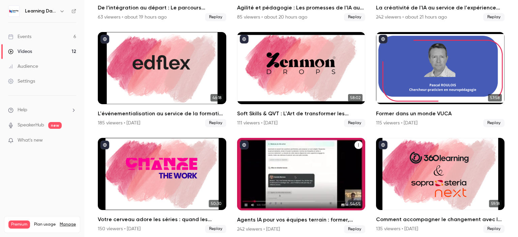
click at [356, 143] on icon "Agents IA pour vos équipes terrain : former, accompagner et transformer l’expér…" at bounding box center [358, 145] width 4 height 4
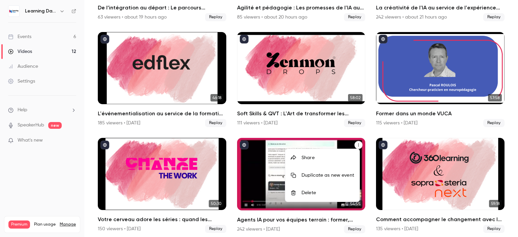
click at [260, 151] on div at bounding box center [259, 118] width 518 height 237
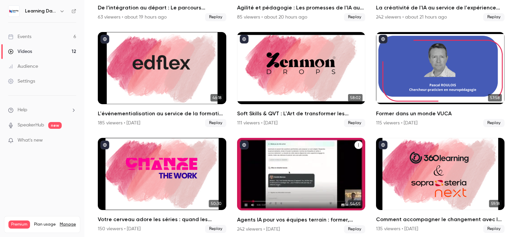
click at [283, 217] on h2 "Agents IA pour vos équipes terrain : former, accompagner et transformer l’expér…" at bounding box center [301, 220] width 128 height 8
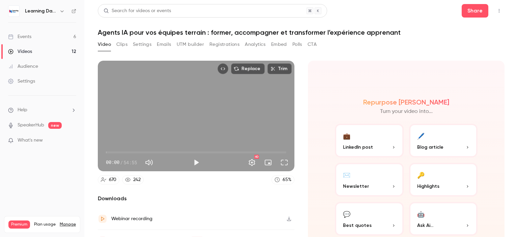
scroll to position [34, 0]
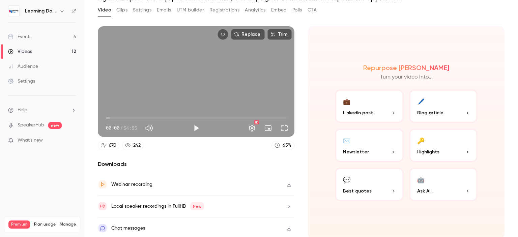
click at [287, 183] on icon "button" at bounding box center [288, 184] width 5 height 5
click at [36, 55] on link "Videos 12" at bounding box center [42, 51] width 84 height 15
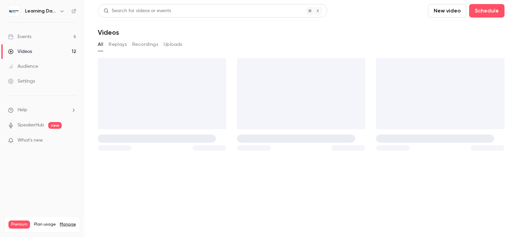
click at [36, 64] on div "Audience" at bounding box center [23, 66] width 30 height 7
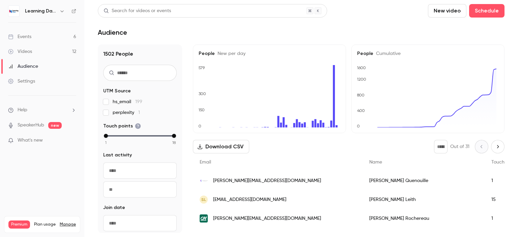
click at [38, 37] on link "Events 6" at bounding box center [42, 36] width 84 height 15
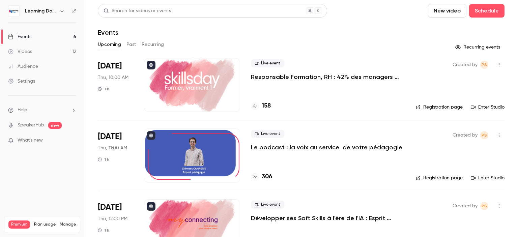
click at [133, 46] on button "Past" at bounding box center [131, 44] width 10 height 11
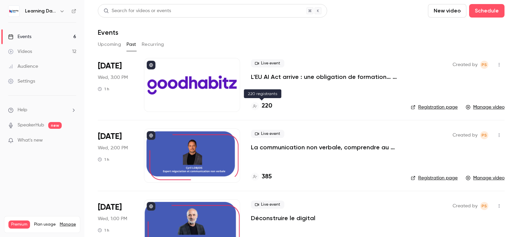
click at [268, 105] on h4 "220" at bounding box center [267, 105] width 10 height 9
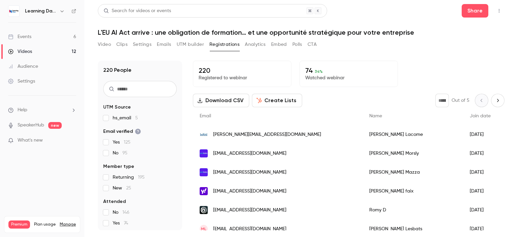
click at [215, 100] on button "Download CSV" at bounding box center [221, 100] width 56 height 13
click at [299, 46] on button "Polls" at bounding box center [297, 44] width 10 height 11
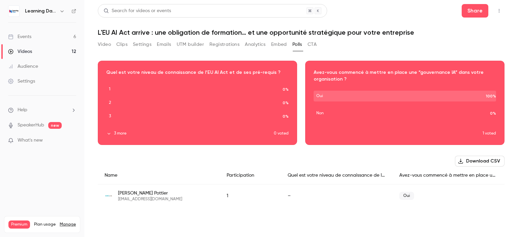
click at [313, 45] on button "CTA" at bounding box center [311, 44] width 9 height 11
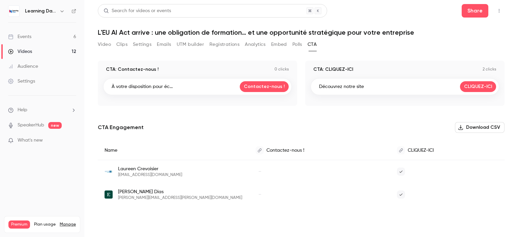
click at [229, 46] on button "Registrations" at bounding box center [224, 44] width 30 height 11
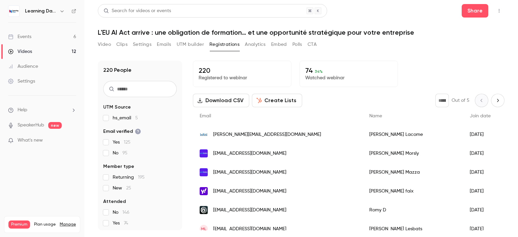
click at [252, 44] on button "Analytics" at bounding box center [255, 44] width 21 height 11
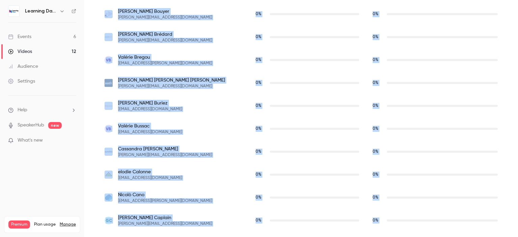
scroll to position [984, 0]
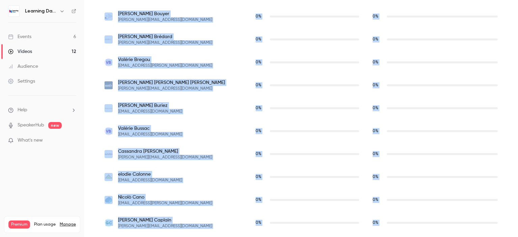
drag, startPoint x: 517, startPoint y: 41, endPoint x: 517, endPoint y: 170, distance: 128.1
click at [517, 170] on main "Search for videos or events Share L'EU AI Act arrive : une obligation de format…" at bounding box center [300, 118] width 433 height 237
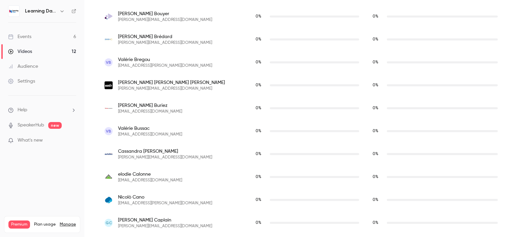
click at [508, 167] on main "Search for videos or events Share L'EU AI Act arrive : une obligation de format…" at bounding box center [300, 118] width 433 height 237
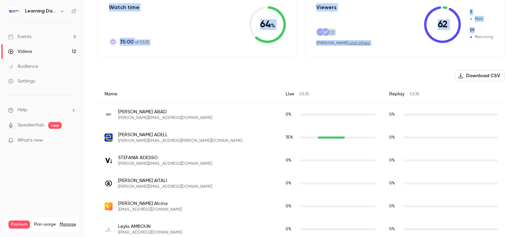
scroll to position [179, 0]
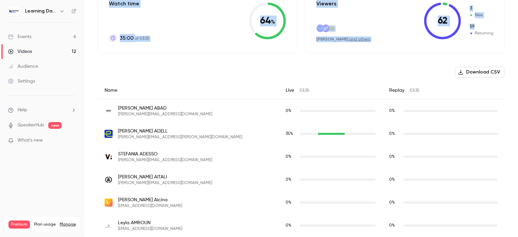
drag, startPoint x: 517, startPoint y: 20, endPoint x: 517, endPoint y: 33, distance: 13.1
click at [517, 33] on main "Search for videos or events Share L'EU AI Act arrive : une obligation de format…" at bounding box center [300, 118] width 433 height 237
click at [483, 72] on button "Download CSV" at bounding box center [480, 72] width 50 height 11
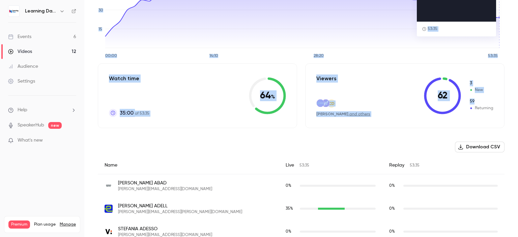
scroll to position [33, 0]
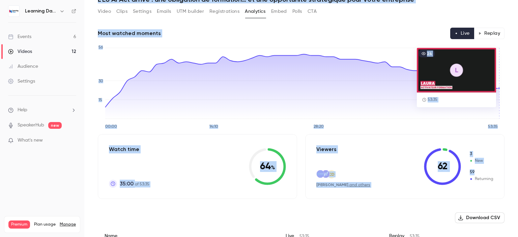
click at [487, 34] on button "Replay" at bounding box center [489, 33] width 31 height 11
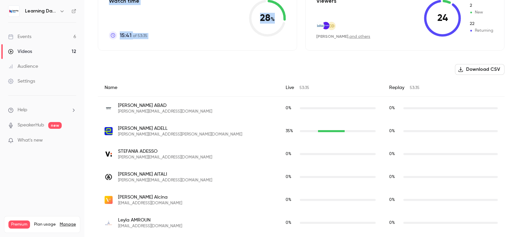
scroll to position [178, 0]
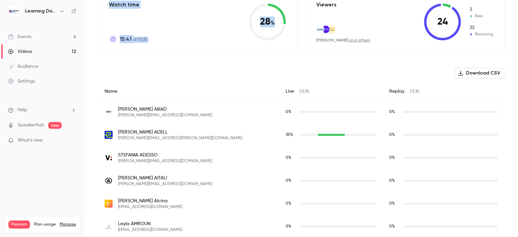
click at [474, 73] on button "Download CSV" at bounding box center [480, 73] width 50 height 11
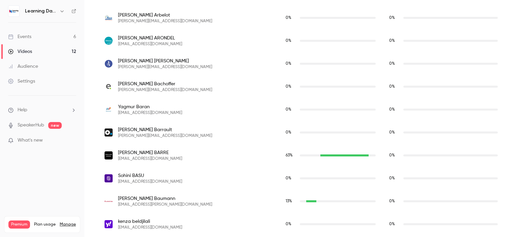
scroll to position [0, 0]
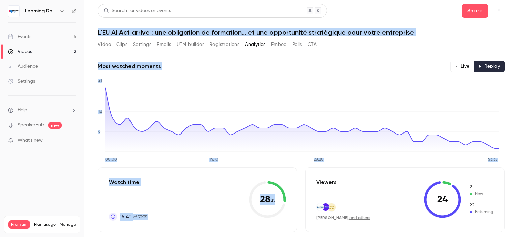
click at [40, 66] on link "Audience" at bounding box center [42, 66] width 84 height 15
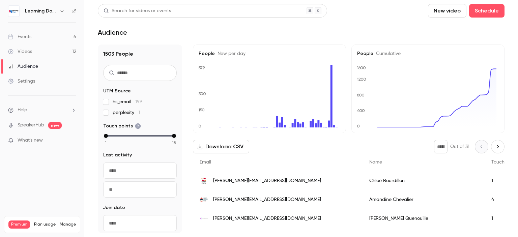
click at [241, 180] on span "chloe.bourdillon@soprasteria.com" at bounding box center [267, 180] width 108 height 7
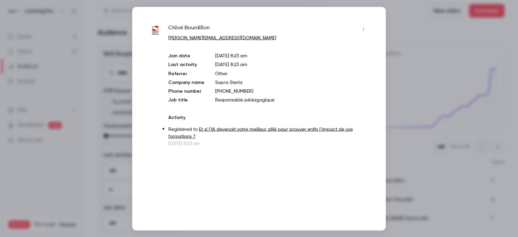
click at [413, 65] on div at bounding box center [259, 118] width 518 height 237
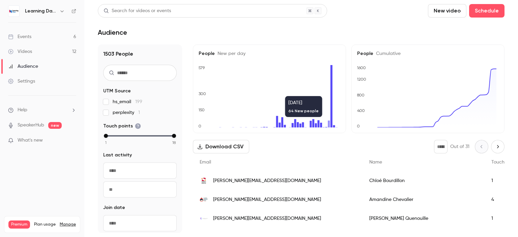
click at [242, 201] on span "a.chevalier@lpcr.fr" at bounding box center [267, 199] width 108 height 7
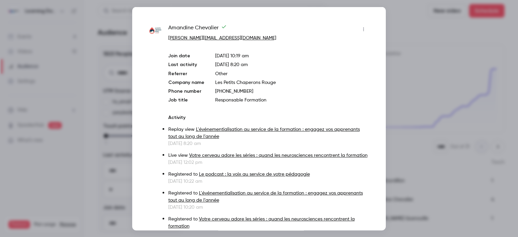
click at [410, 77] on div at bounding box center [259, 118] width 518 height 237
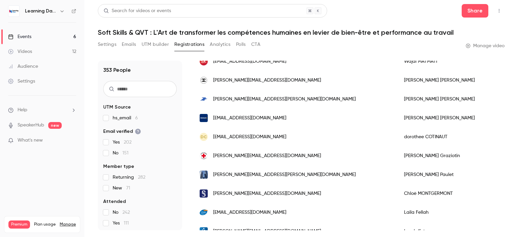
scroll to position [843, 0]
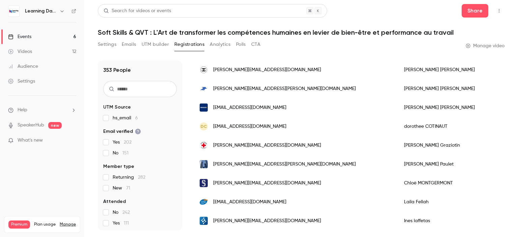
click at [34, 36] on link "Events 6" at bounding box center [42, 36] width 84 height 15
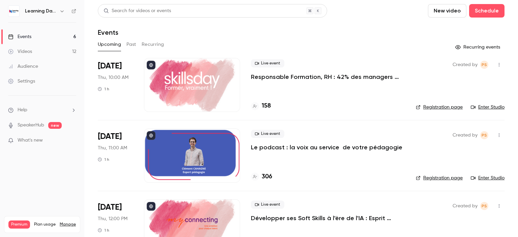
click at [133, 44] on button "Past" at bounding box center [131, 44] width 10 height 11
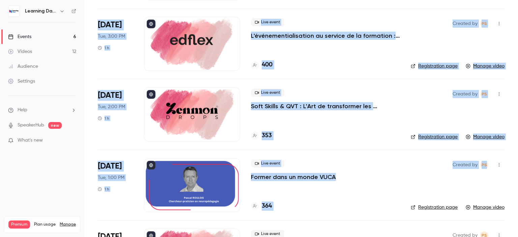
scroll to position [482, 0]
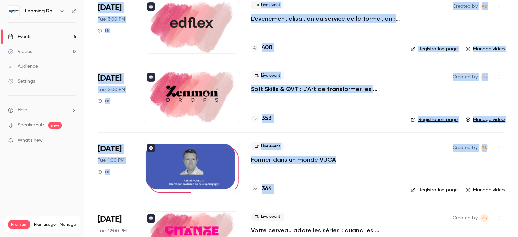
drag, startPoint x: 517, startPoint y: 41, endPoint x: 517, endPoint y: 139, distance: 97.4
click at [517, 139] on main "Search for videos or events New video Schedule Events Upcoming Past Recurring […" at bounding box center [300, 118] width 433 height 237
click at [507, 136] on main "Search for videos or events New video Schedule Events Upcoming Past Recurring […" at bounding box center [300, 118] width 433 height 237
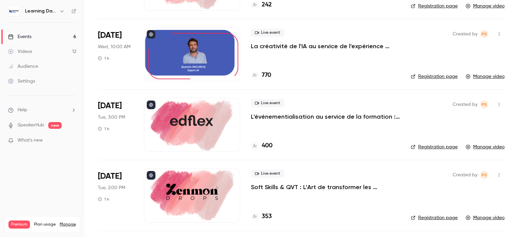
scroll to position [382, 0]
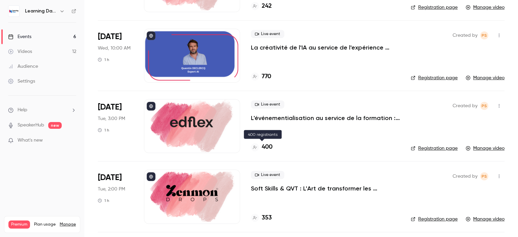
click at [268, 147] on h4 "400" at bounding box center [267, 147] width 11 height 9
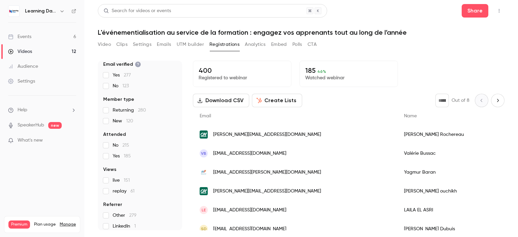
scroll to position [71, 0]
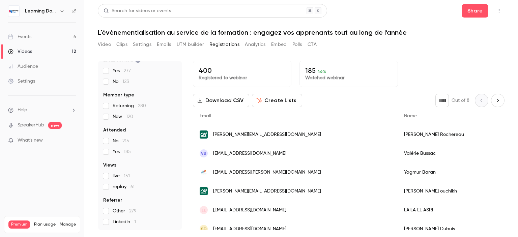
click at [215, 98] on button "Download CSV" at bounding box center [221, 100] width 56 height 13
click at [318, 40] on div "Video Clips Settings Emails UTM builder Registrations Analytics Embed Polls CTA" at bounding box center [301, 45] width 406 height 13
click at [313, 43] on button "CTA" at bounding box center [311, 44] width 9 height 11
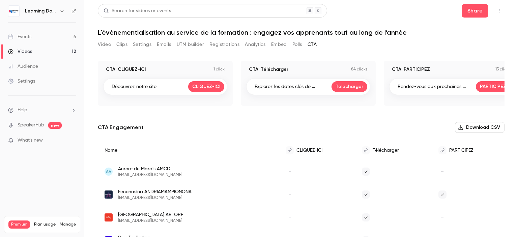
click at [470, 127] on button "Download CSV" at bounding box center [480, 127] width 50 height 11
click at [280, 45] on button "Embed" at bounding box center [279, 44] width 16 height 11
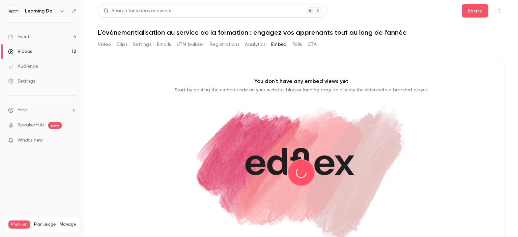
click at [256, 45] on button "Analytics" at bounding box center [255, 44] width 21 height 11
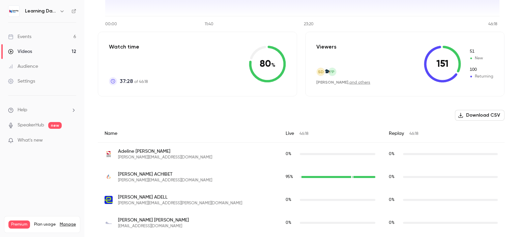
scroll to position [133, 0]
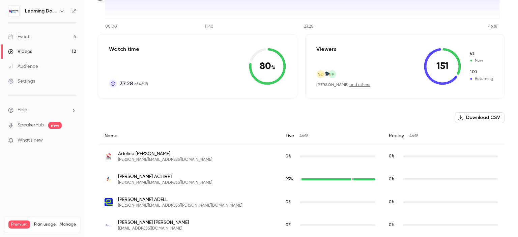
click at [478, 116] on button "Download CSV" at bounding box center [480, 117] width 50 height 11
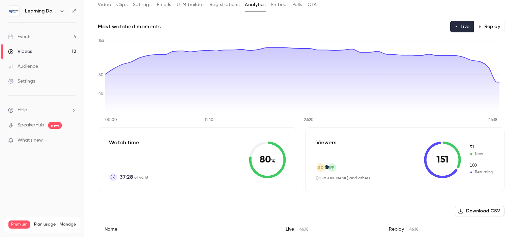
scroll to position [28, 0]
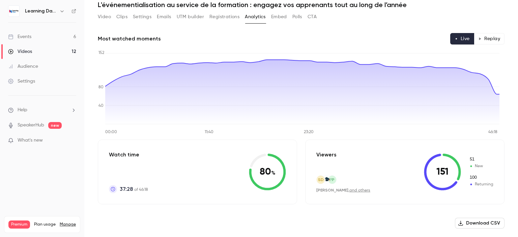
click at [487, 37] on button "Replay" at bounding box center [489, 38] width 31 height 11
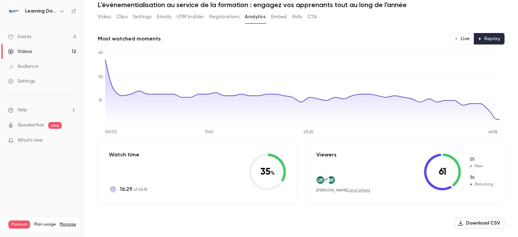
click at [470, 223] on button "Download CSV" at bounding box center [480, 223] width 50 height 11
click at [110, 16] on button "Video" at bounding box center [104, 16] width 13 height 11
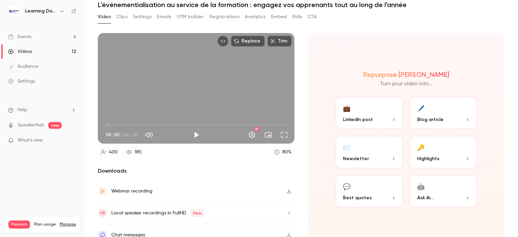
click at [125, 17] on button "Clips" at bounding box center [121, 16] width 11 height 11
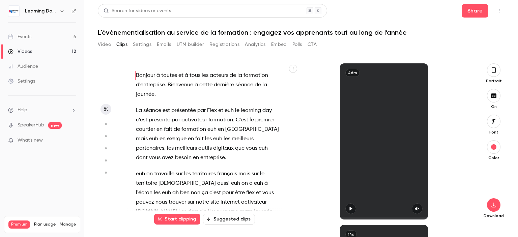
click at [43, 33] on link "Events 6" at bounding box center [42, 36] width 84 height 15
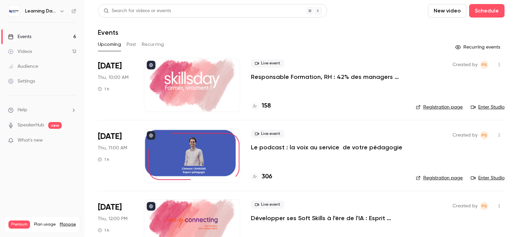
drag, startPoint x: 517, startPoint y: 47, endPoint x: 504, endPoint y: 30, distance: 22.3
click at [514, 33] on main "Search for videos or events New video Schedule Events Upcoming Past Recurring R…" at bounding box center [300, 118] width 433 height 237
click at [49, 51] on link "Videos 12" at bounding box center [42, 51] width 84 height 15
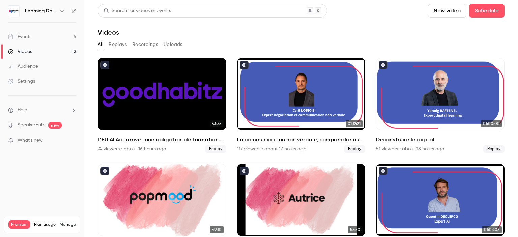
click at [36, 37] on link "Events 6" at bounding box center [42, 36] width 84 height 15
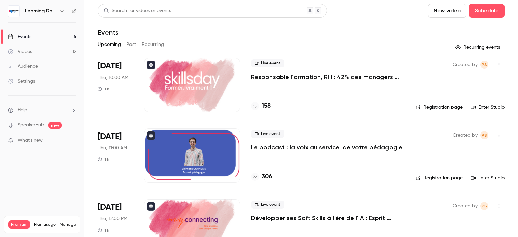
click at [132, 44] on button "Past" at bounding box center [131, 44] width 10 height 11
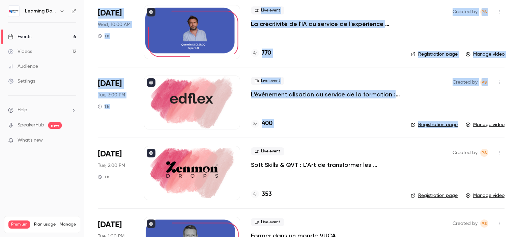
scroll to position [402, 0]
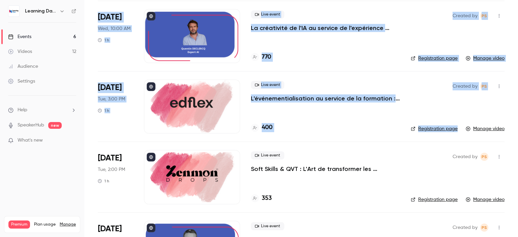
drag, startPoint x: 517, startPoint y: 33, endPoint x: 517, endPoint y: 114, distance: 81.2
click at [517, 114] on main "Search for videos or events New video Schedule Events Upcoming Past Recurring […" at bounding box center [300, 118] width 433 height 237
click at [270, 125] on h4 "400" at bounding box center [267, 127] width 11 height 9
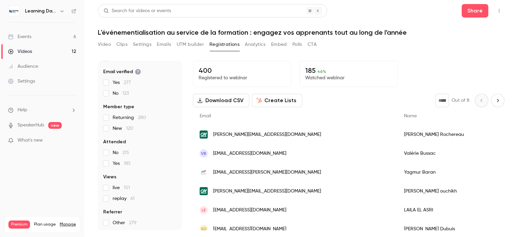
scroll to position [71, 0]
